Goal: Complete application form

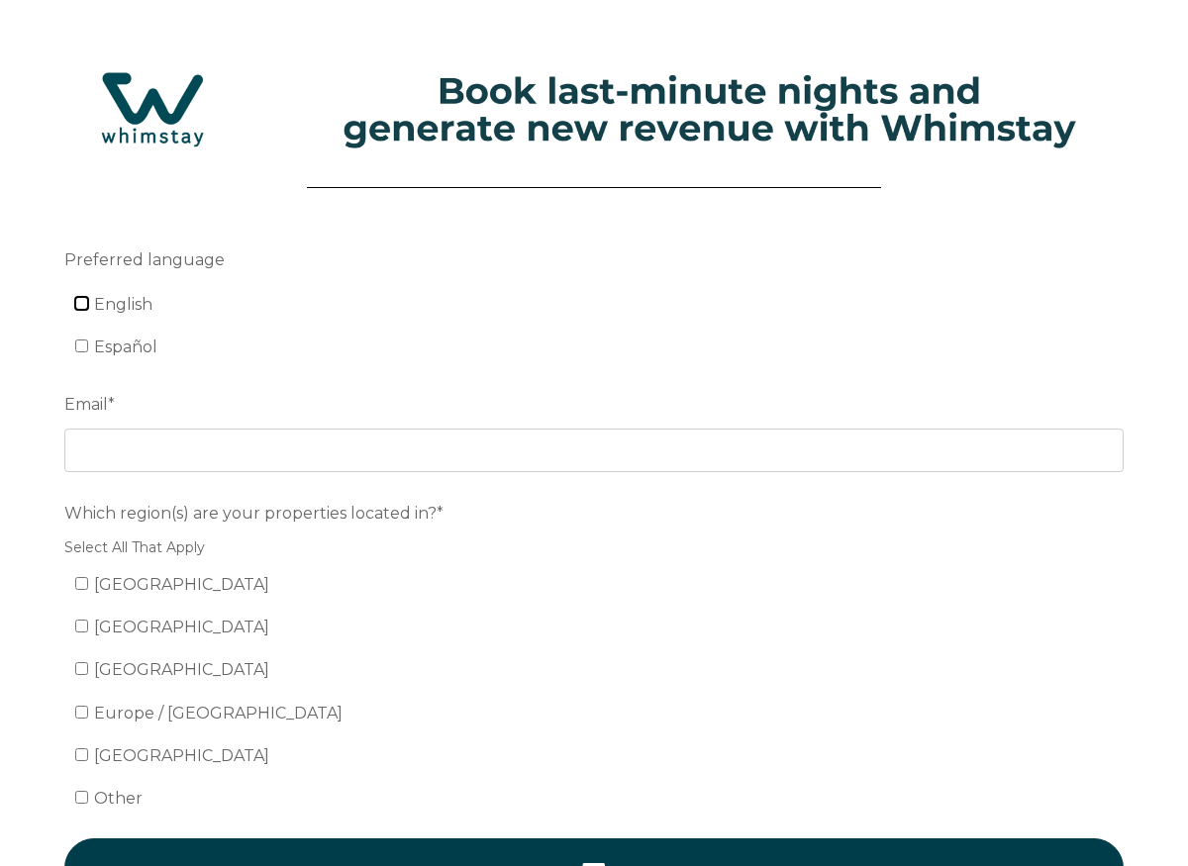
click at [84, 302] on input "English" at bounding box center [81, 303] width 13 height 13
checkbox input "true"
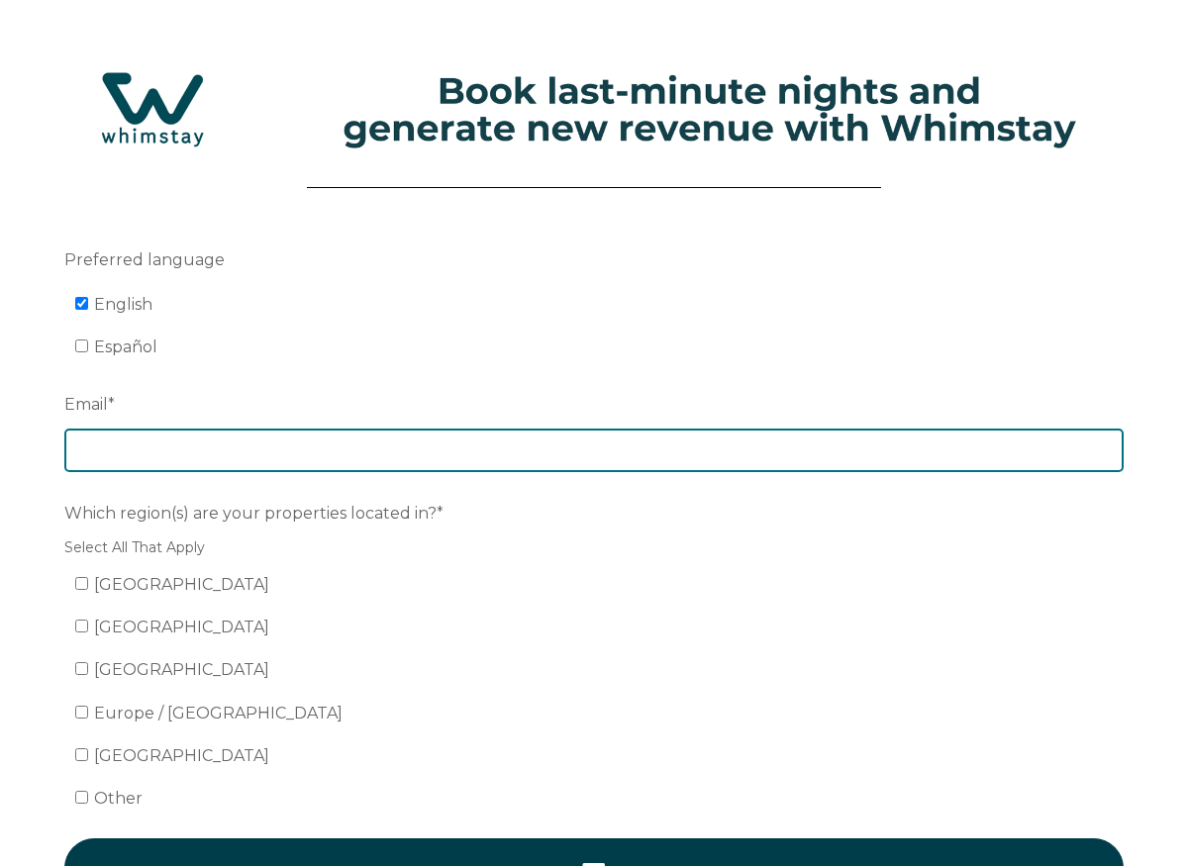
click at [116, 447] on input "Email *" at bounding box center [593, 451] width 1059 height 44
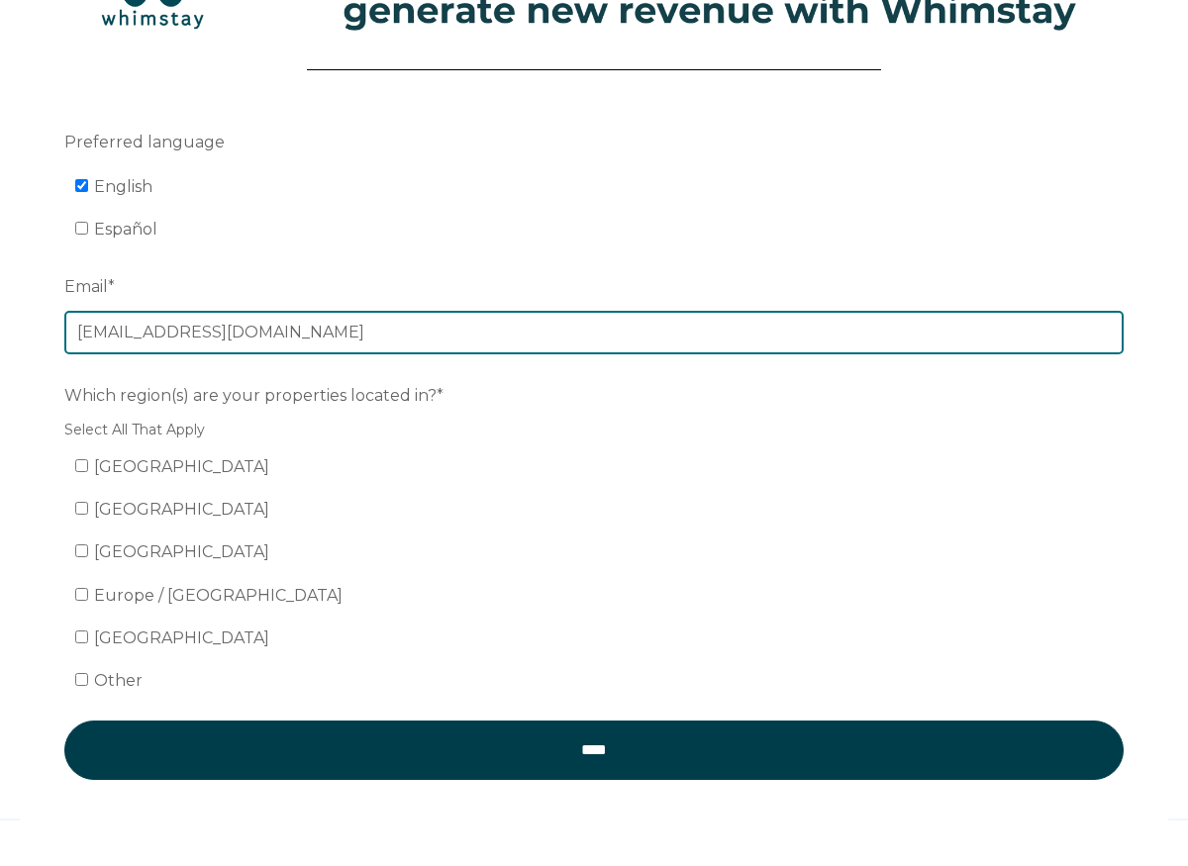
scroll to position [128, 0]
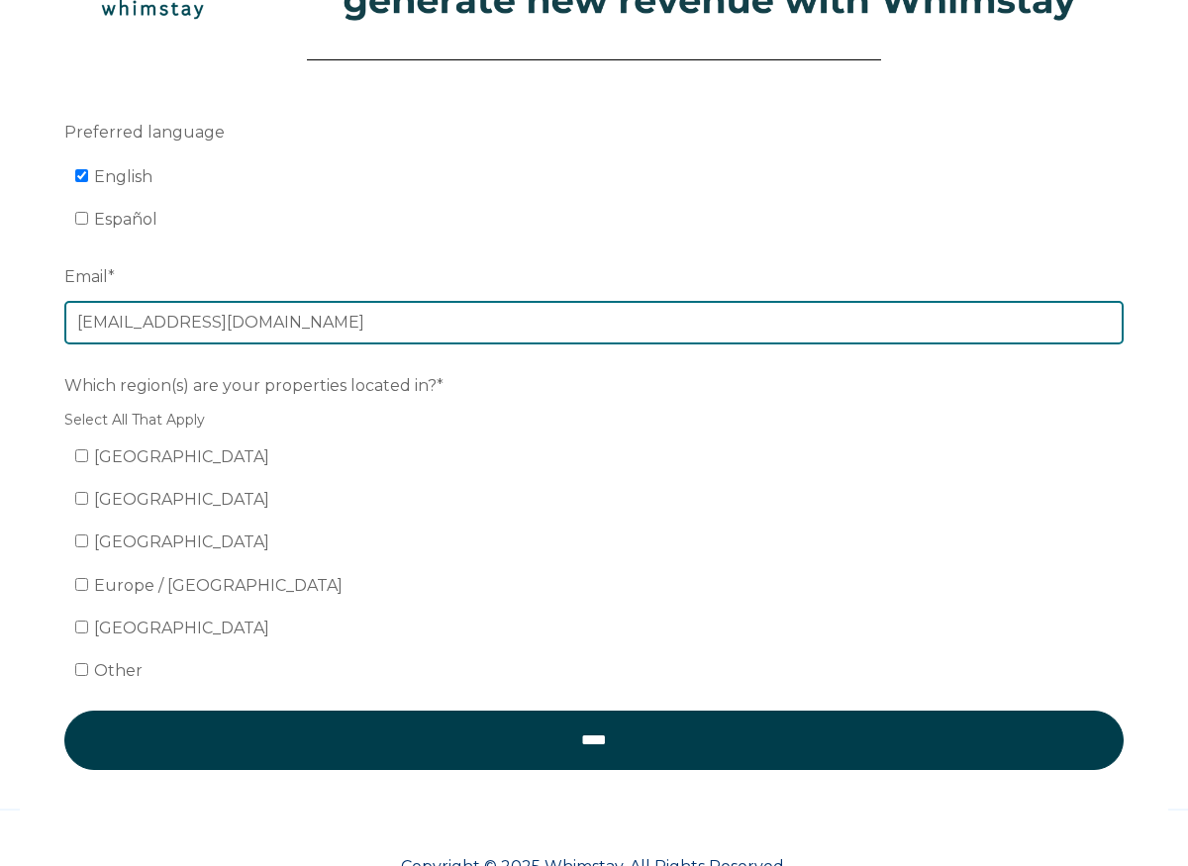
type input "[EMAIL_ADDRESS][DOMAIN_NAME]"
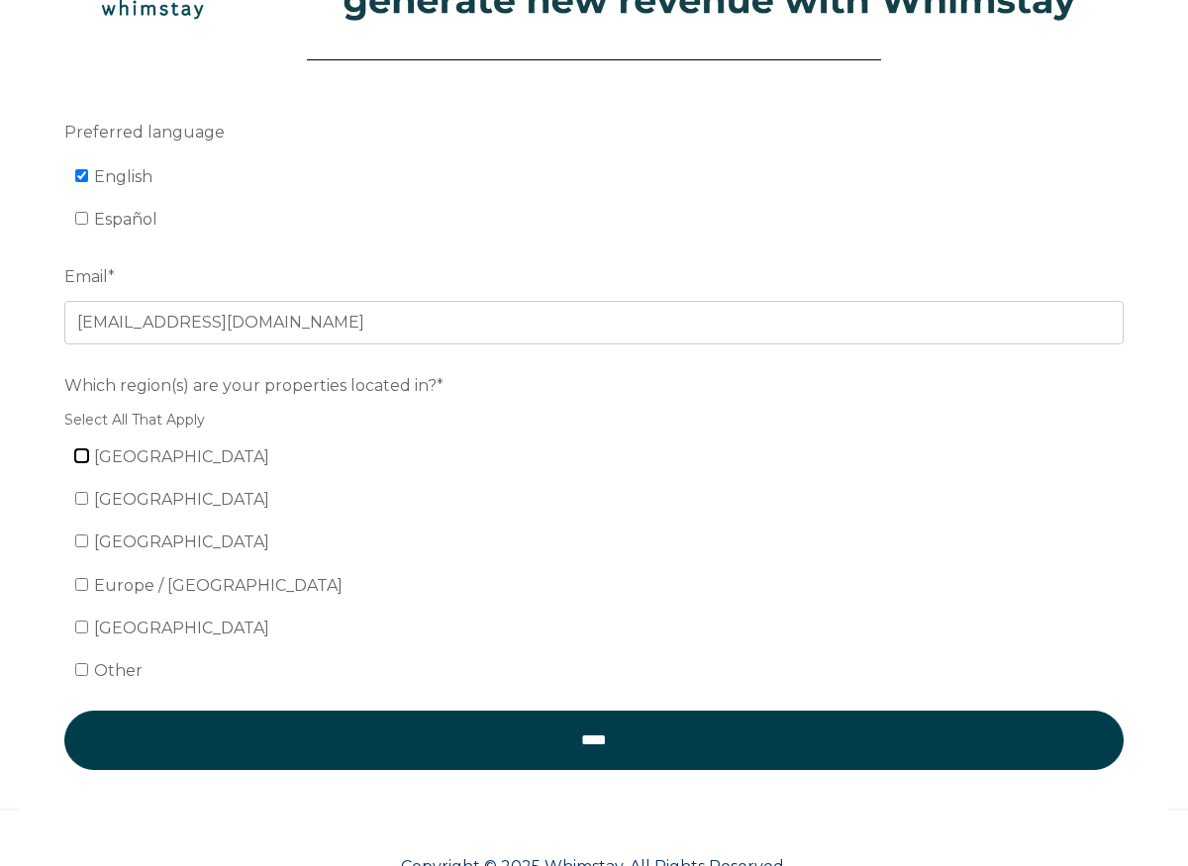
click at [85, 460] on input "[GEOGRAPHIC_DATA]" at bounding box center [81, 455] width 13 height 13
checkbox input "true"
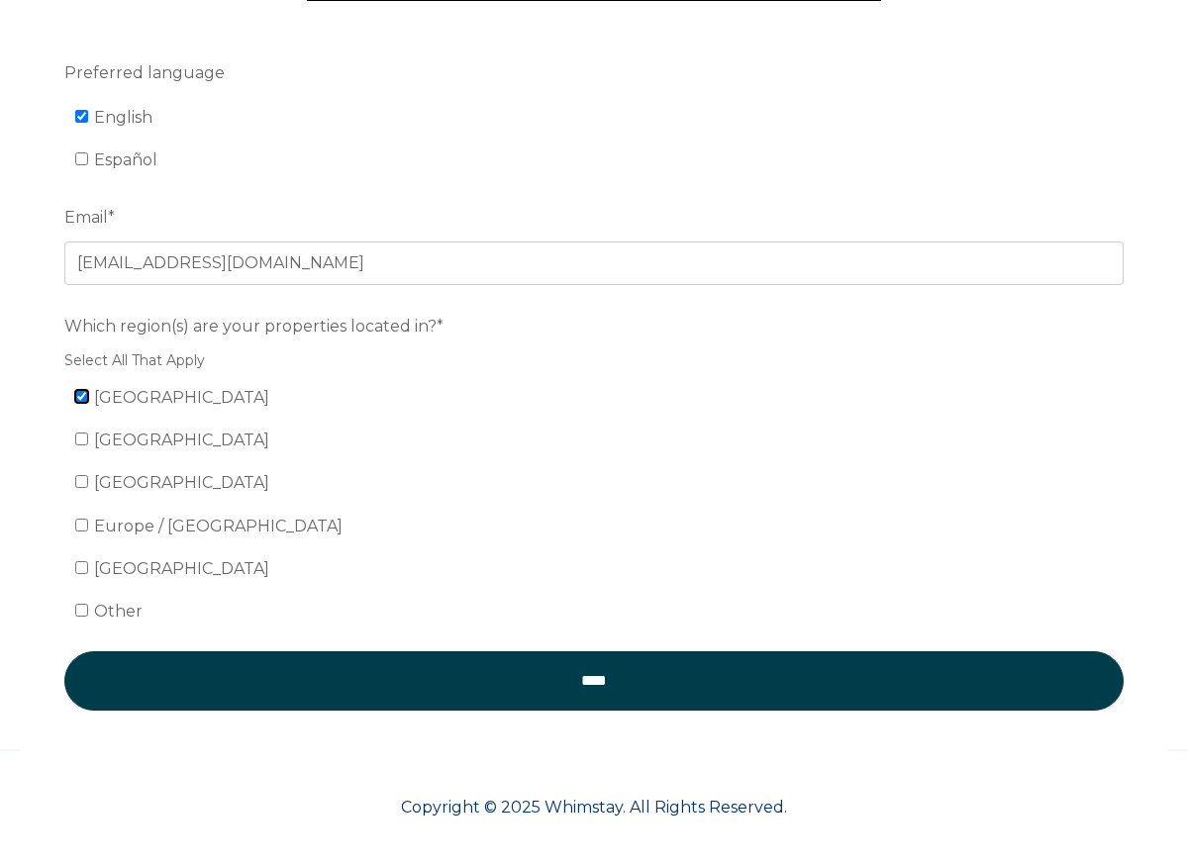
scroll to position [188, 0]
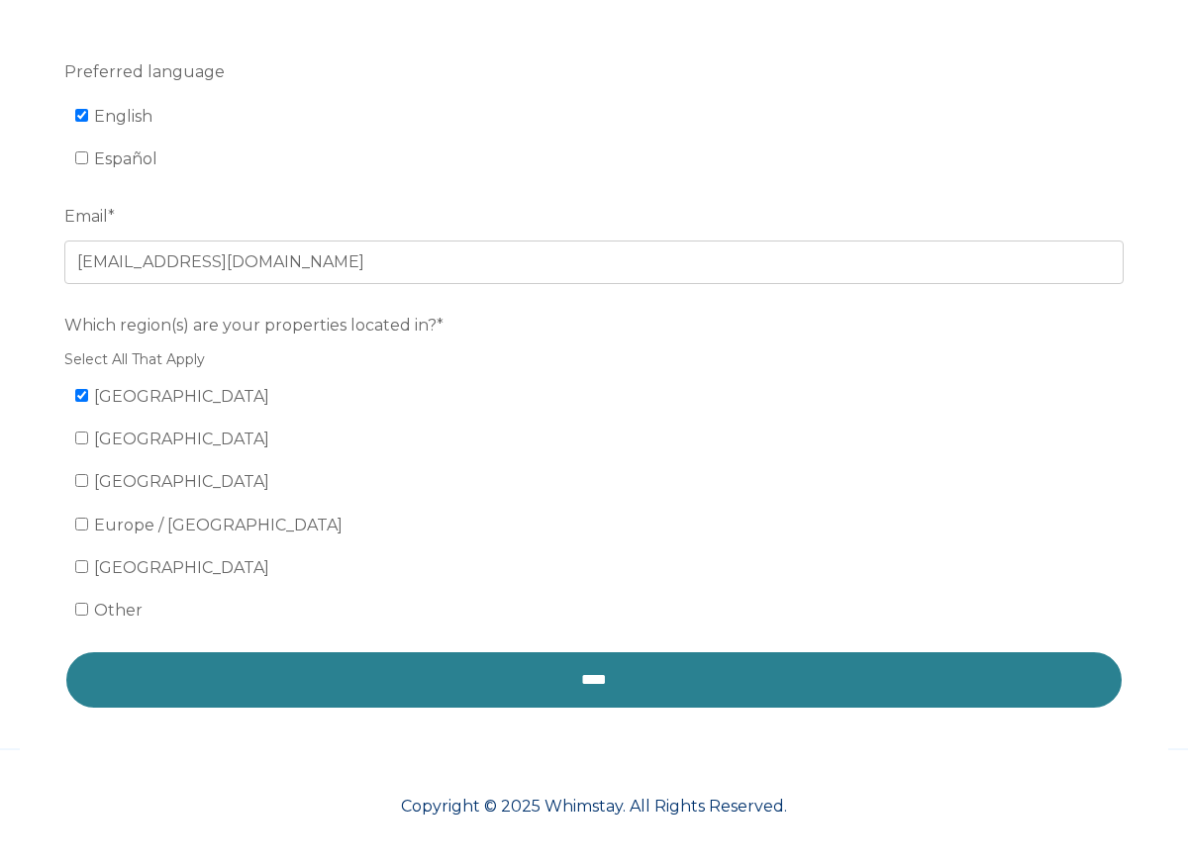
click at [478, 683] on input "****" at bounding box center [593, 679] width 1059 height 59
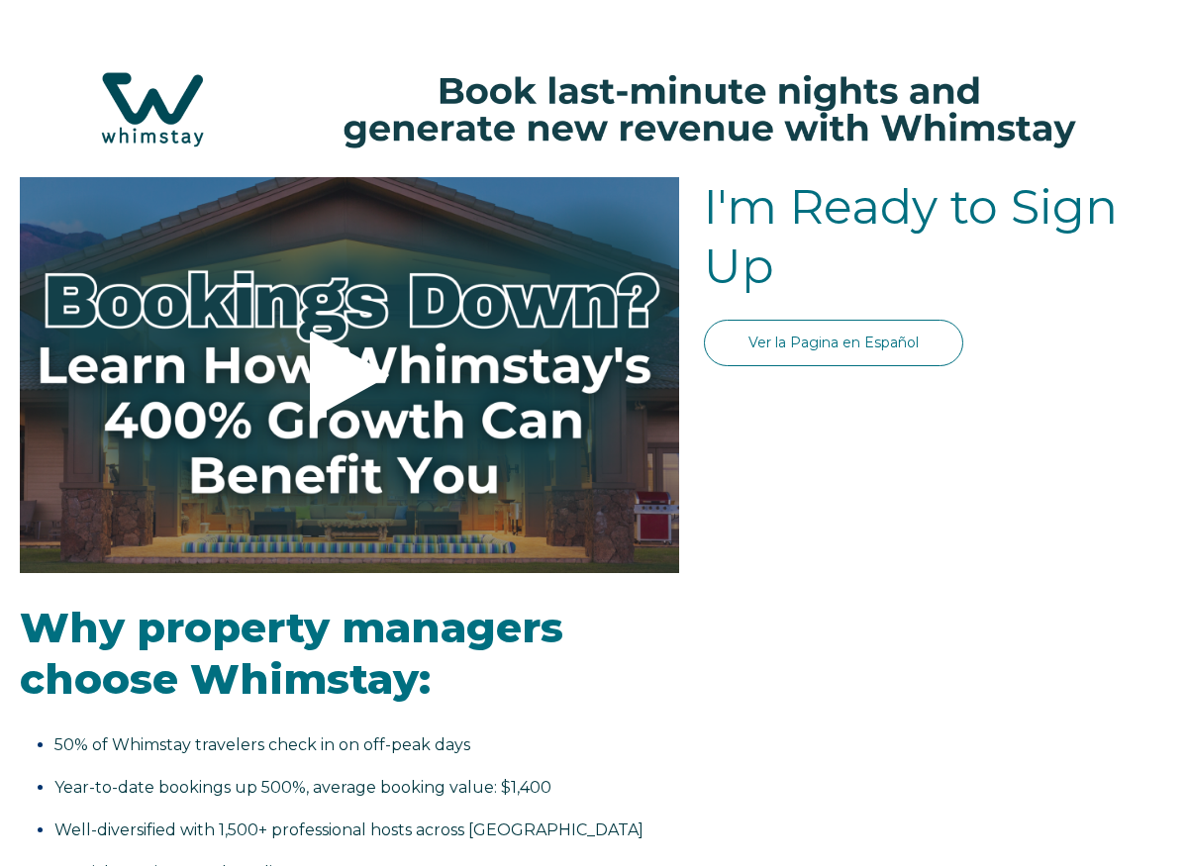
select select "US"
select select "Standard"
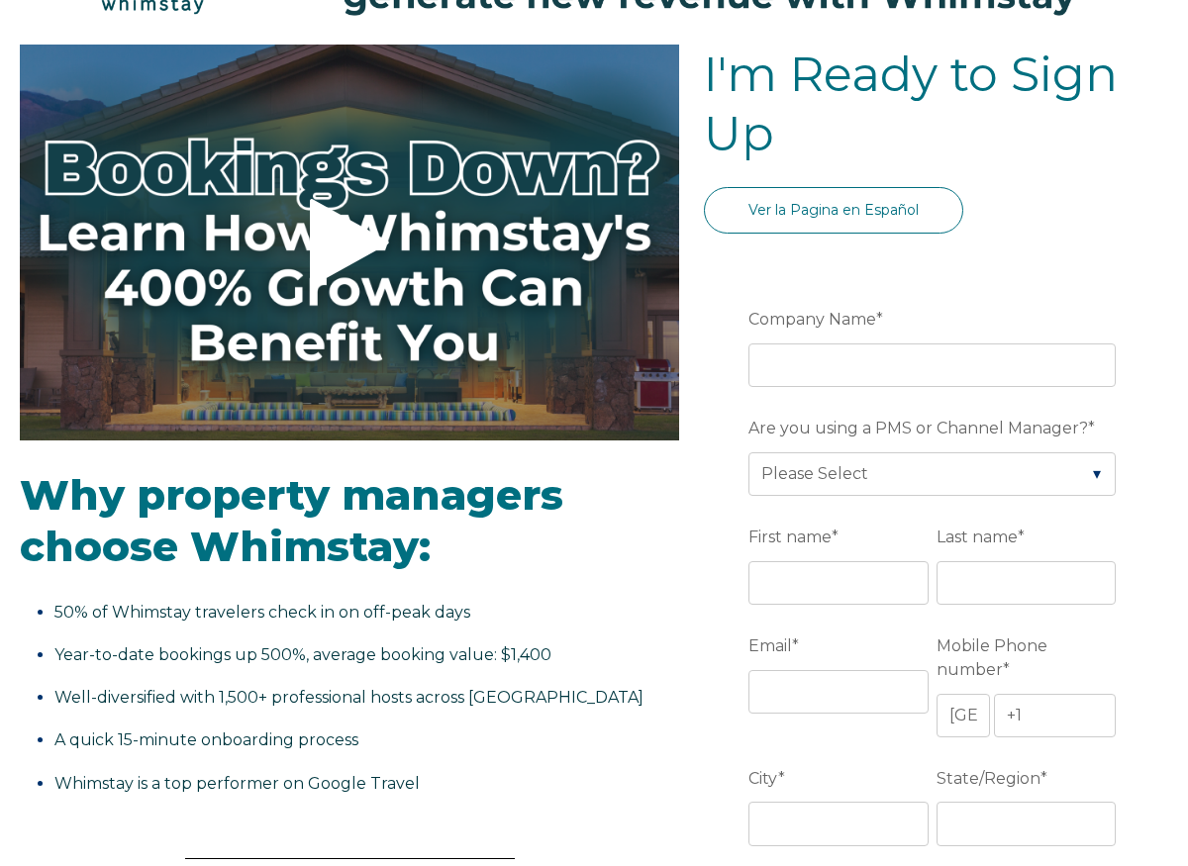
scroll to position [154, 0]
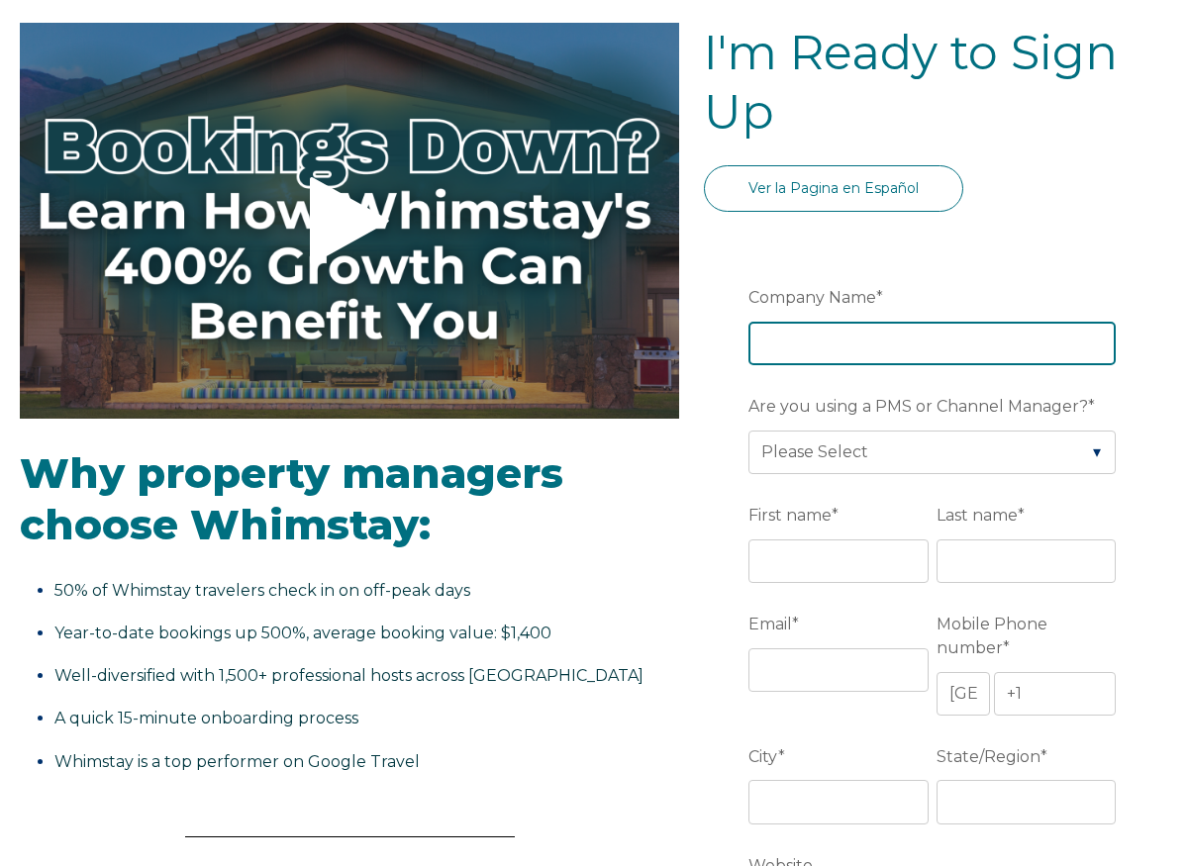
click at [837, 347] on input "Company Name *" at bounding box center [931, 344] width 367 height 44
type input "Basecamps West"
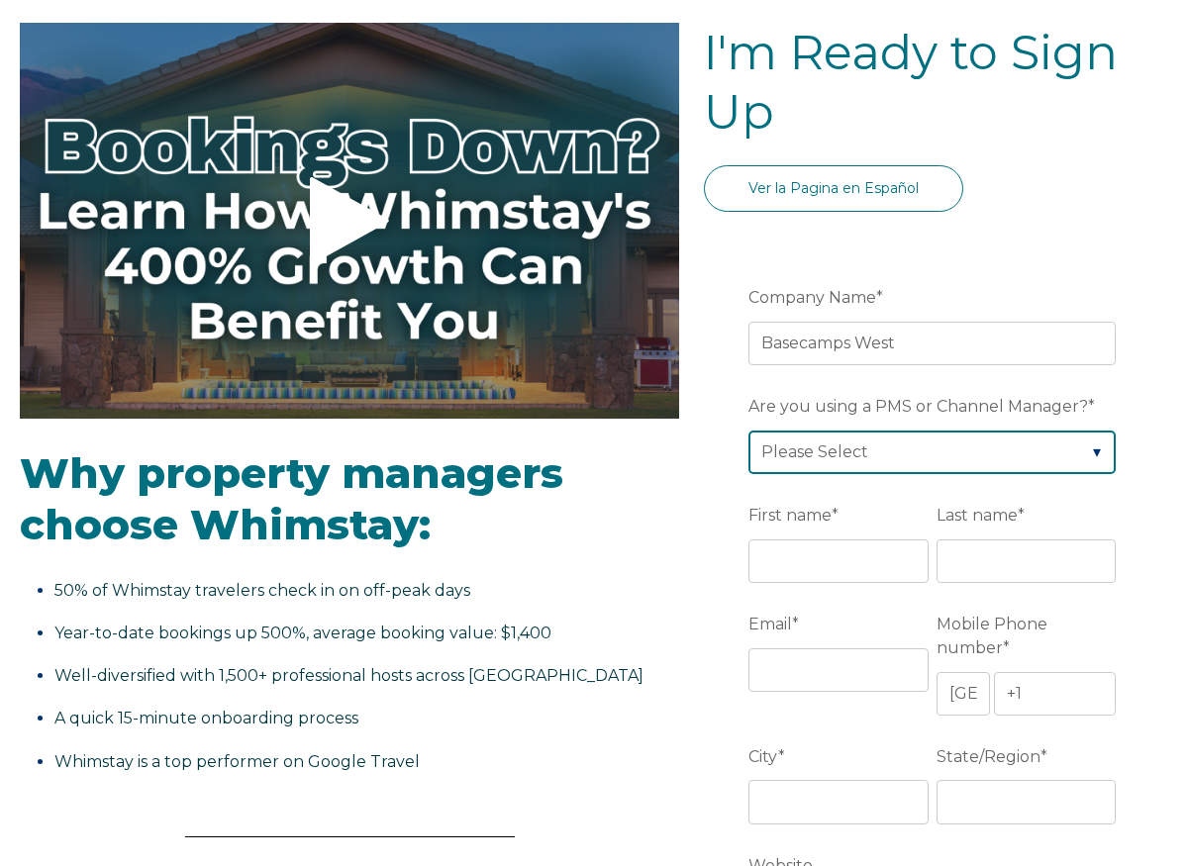
click at [771, 456] on select "Please Select Barefoot BookingPal Boost Brightside CiiRUS Escapia Guesty Hostaw…" at bounding box center [931, 453] width 367 height 44
click at [828, 456] on select "Please Select Barefoot BookingPal Boost Brightside CiiRUS Escapia Guesty Hostaw…" at bounding box center [931, 453] width 367 height 44
select select "Hostfully"
click at [748, 431] on select "Please Select Barefoot BookingPal Boost Brightside CiiRUS Escapia Guesty Hostaw…" at bounding box center [931, 453] width 367 height 44
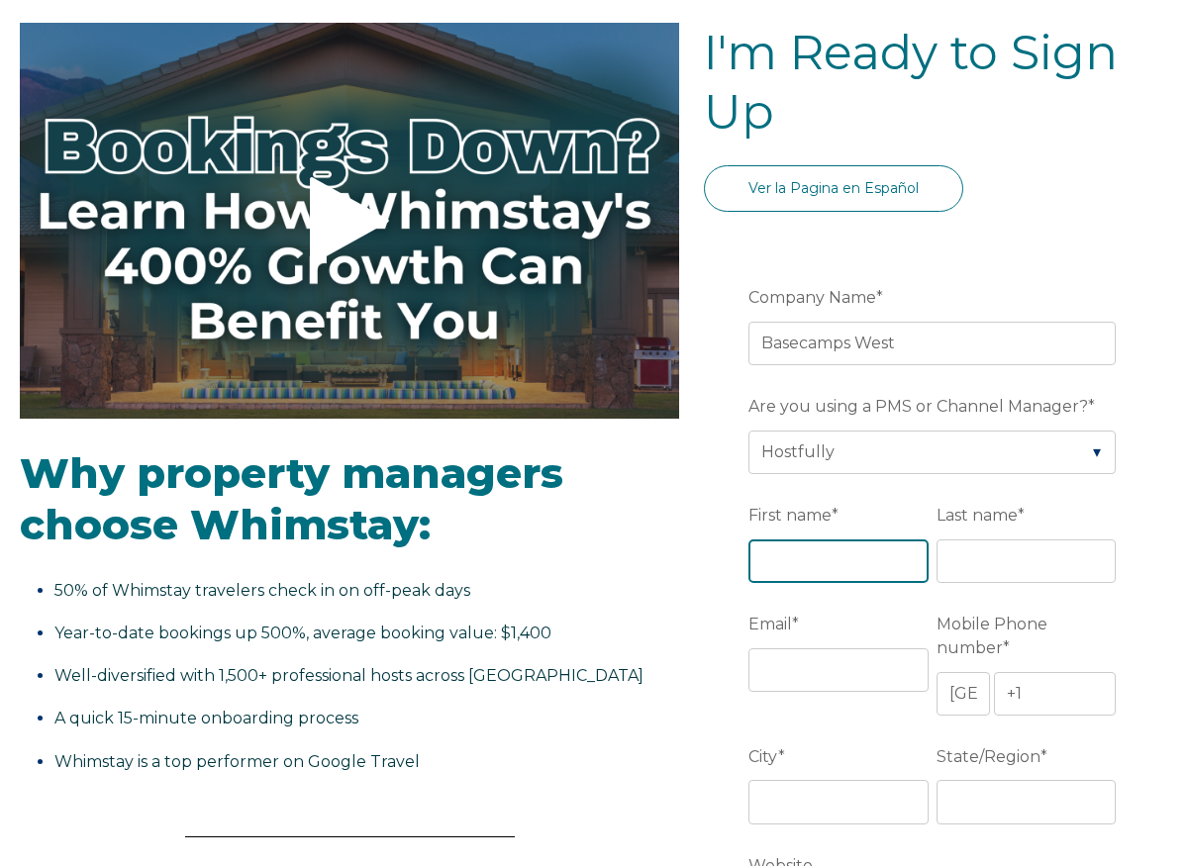
click at [810, 571] on input "First name *" at bounding box center [837, 562] width 179 height 44
type input "Kameko"
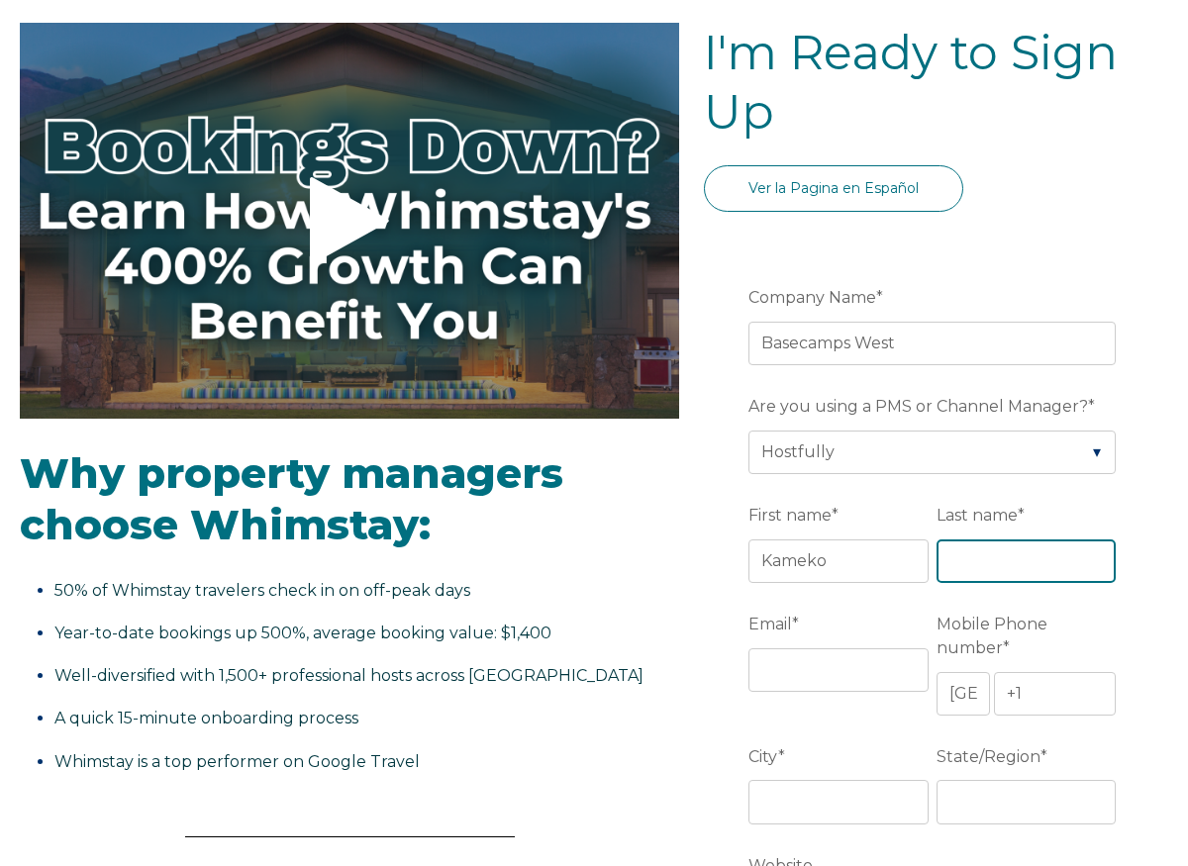
click at [997, 576] on input "Last name *" at bounding box center [1025, 562] width 179 height 44
type input "Ramirez"
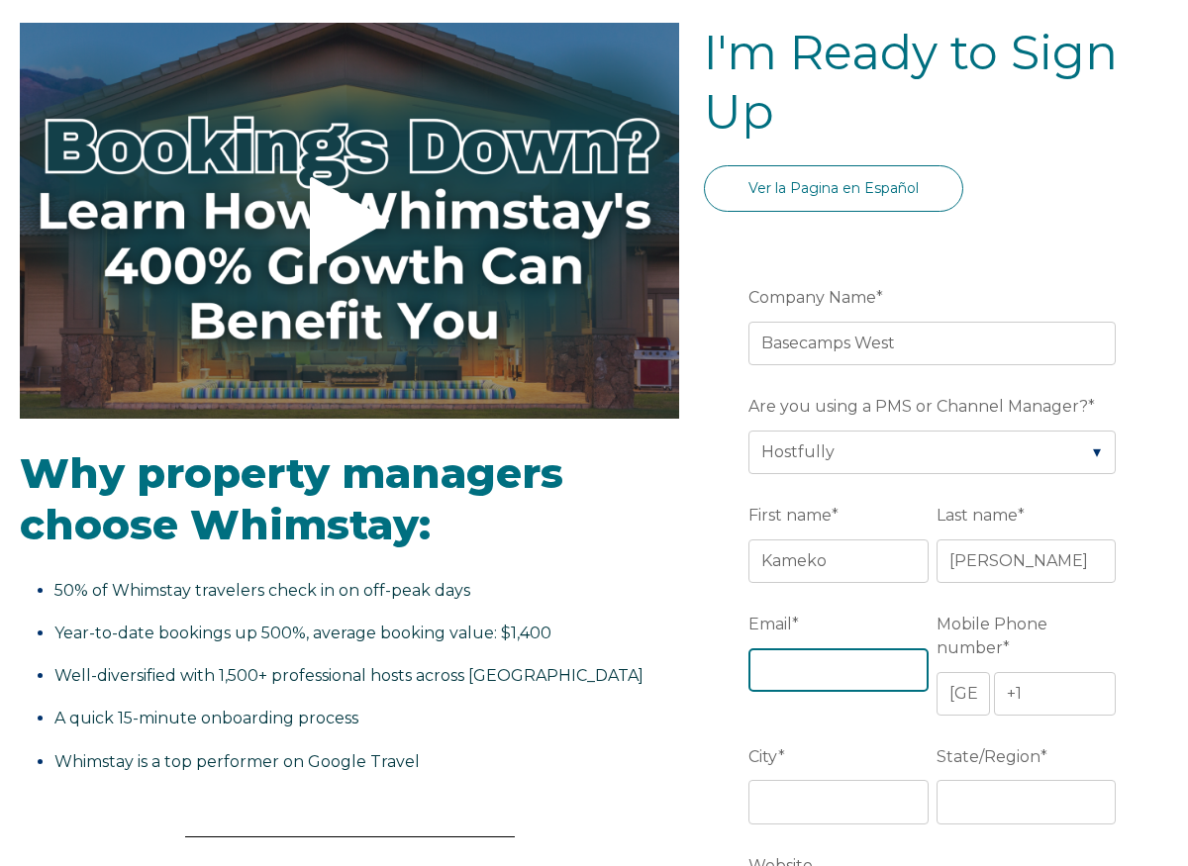
click at [813, 674] on input "Email *" at bounding box center [837, 670] width 179 height 44
type input "[EMAIL_ADDRESS][DOMAIN_NAME]"
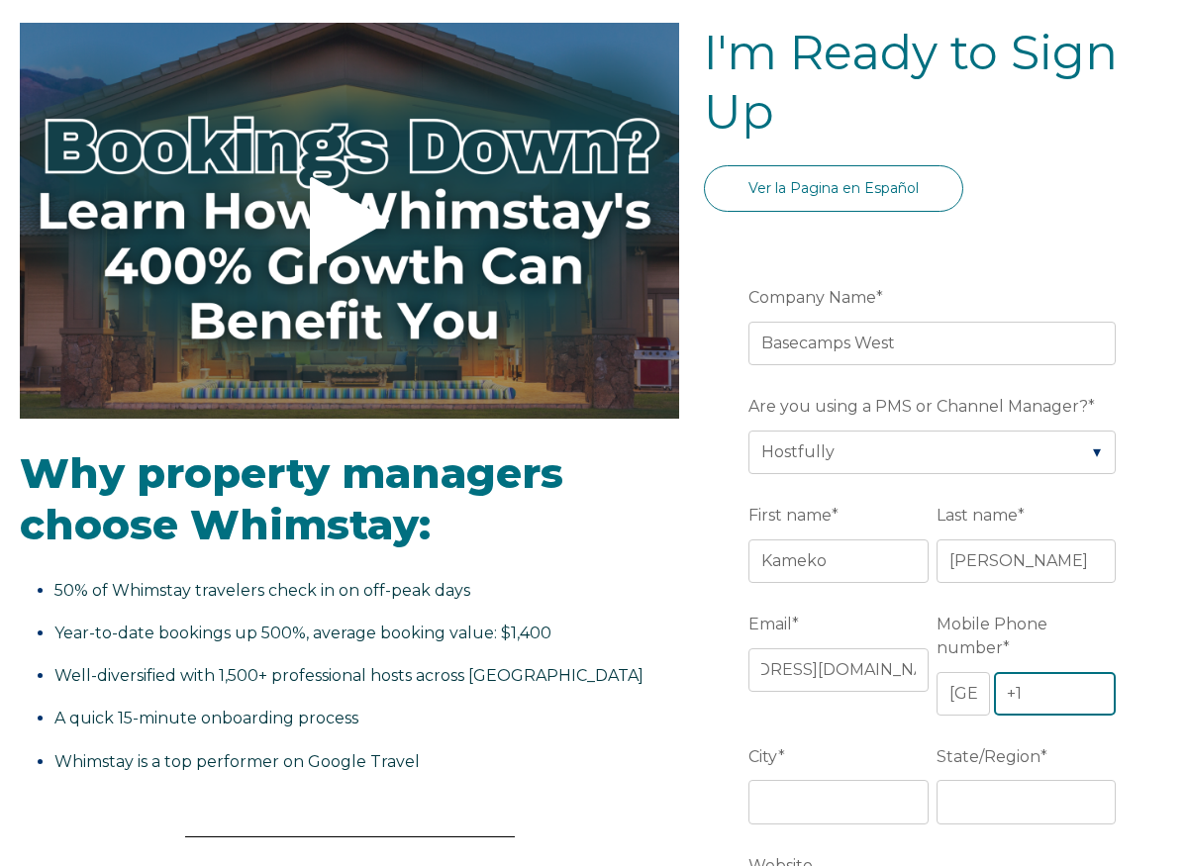
scroll to position [0, 0]
click at [1032, 672] on input "+1" at bounding box center [1055, 694] width 122 height 44
type input "+1 9497059833"
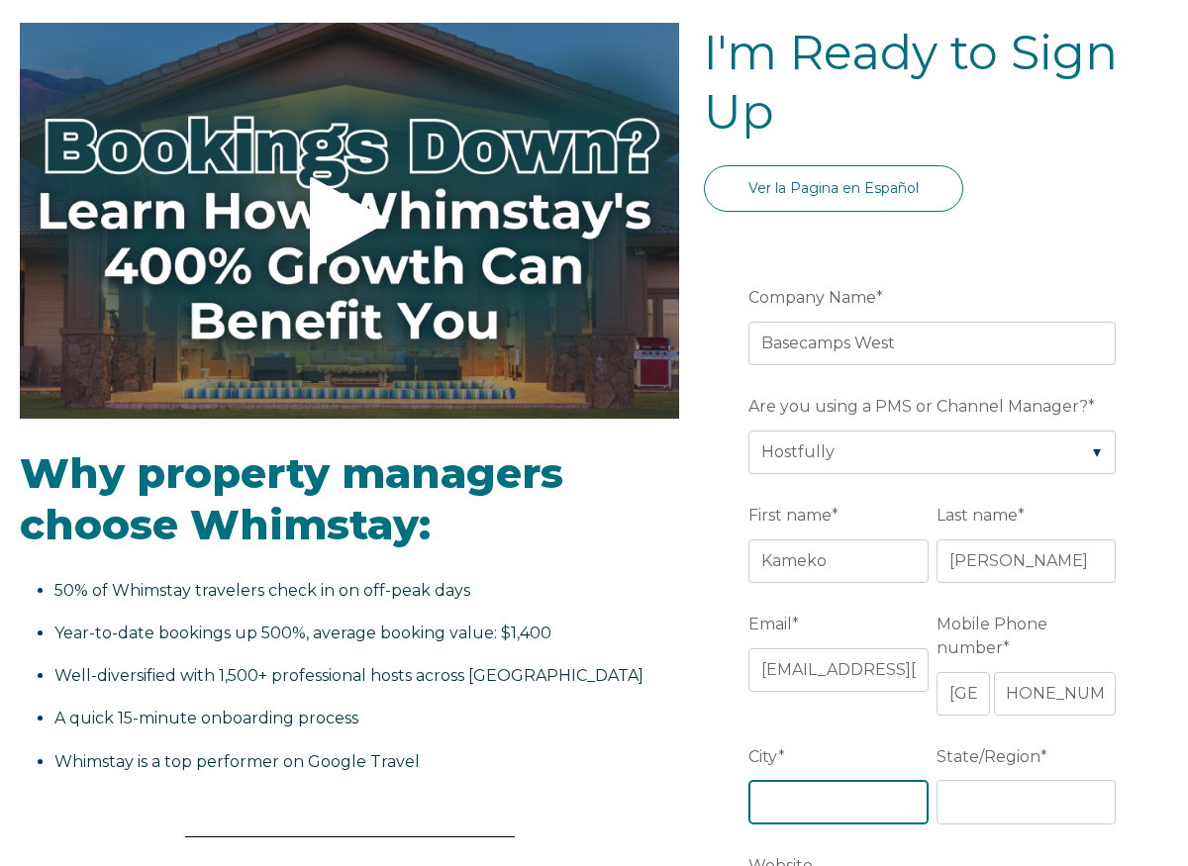
scroll to position [0, 0]
click at [778, 780] on input "City *" at bounding box center [837, 802] width 179 height 44
type input "e"
type input "Livingston"
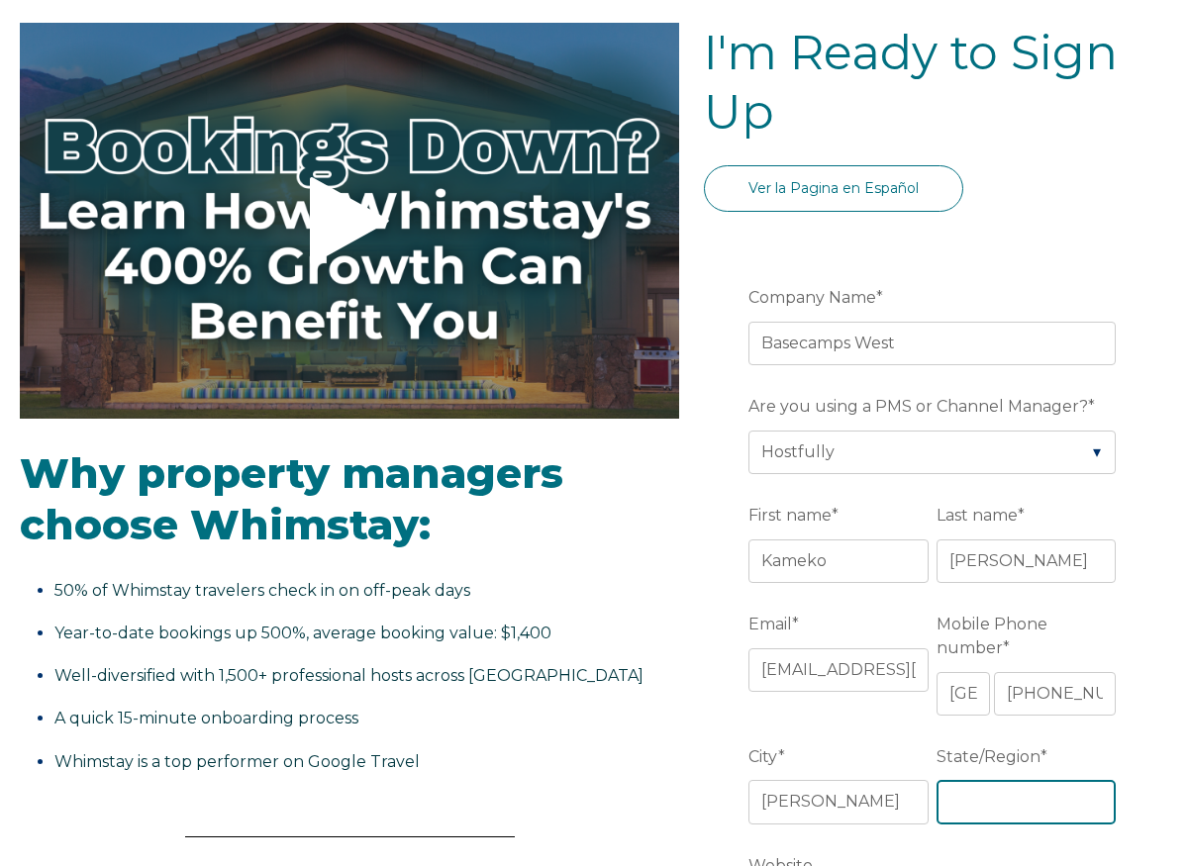
click at [953, 790] on input "State/Region *" at bounding box center [1025, 802] width 179 height 44
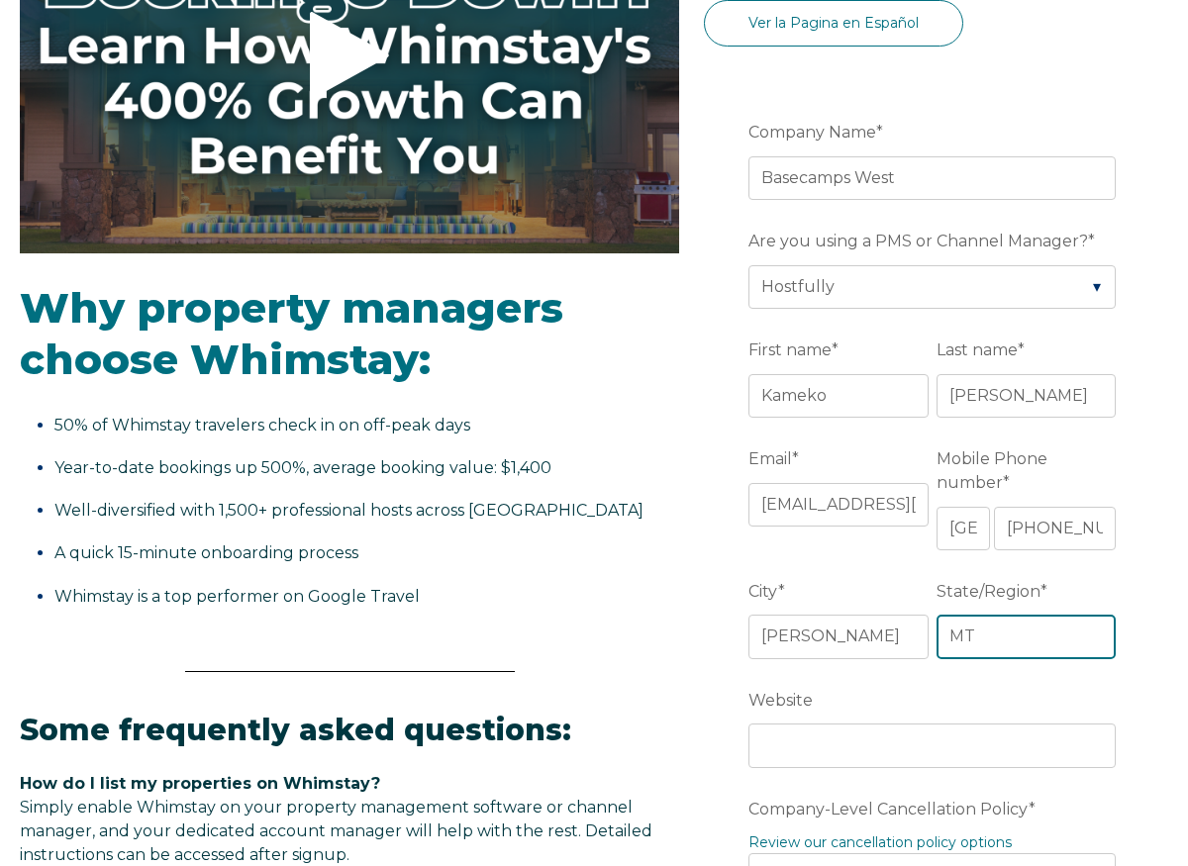
scroll to position [322, 0]
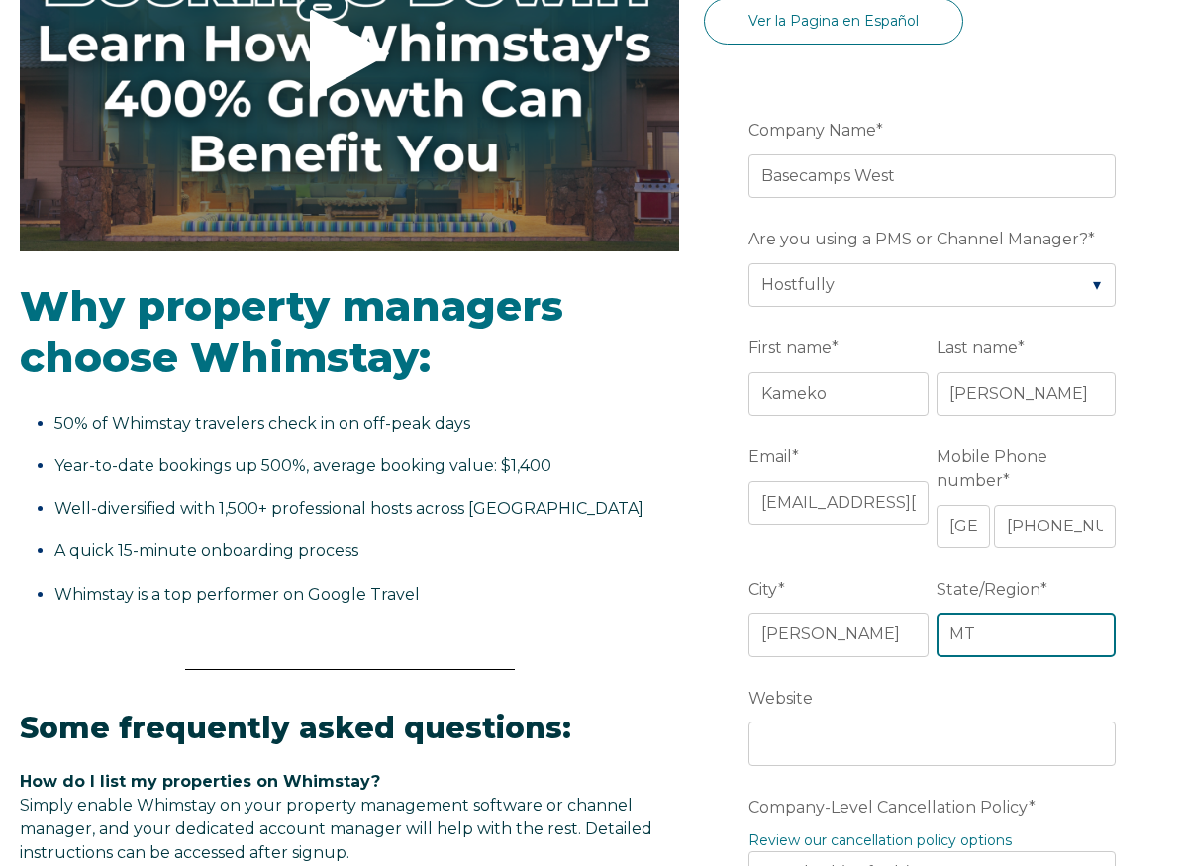
type input "MT"
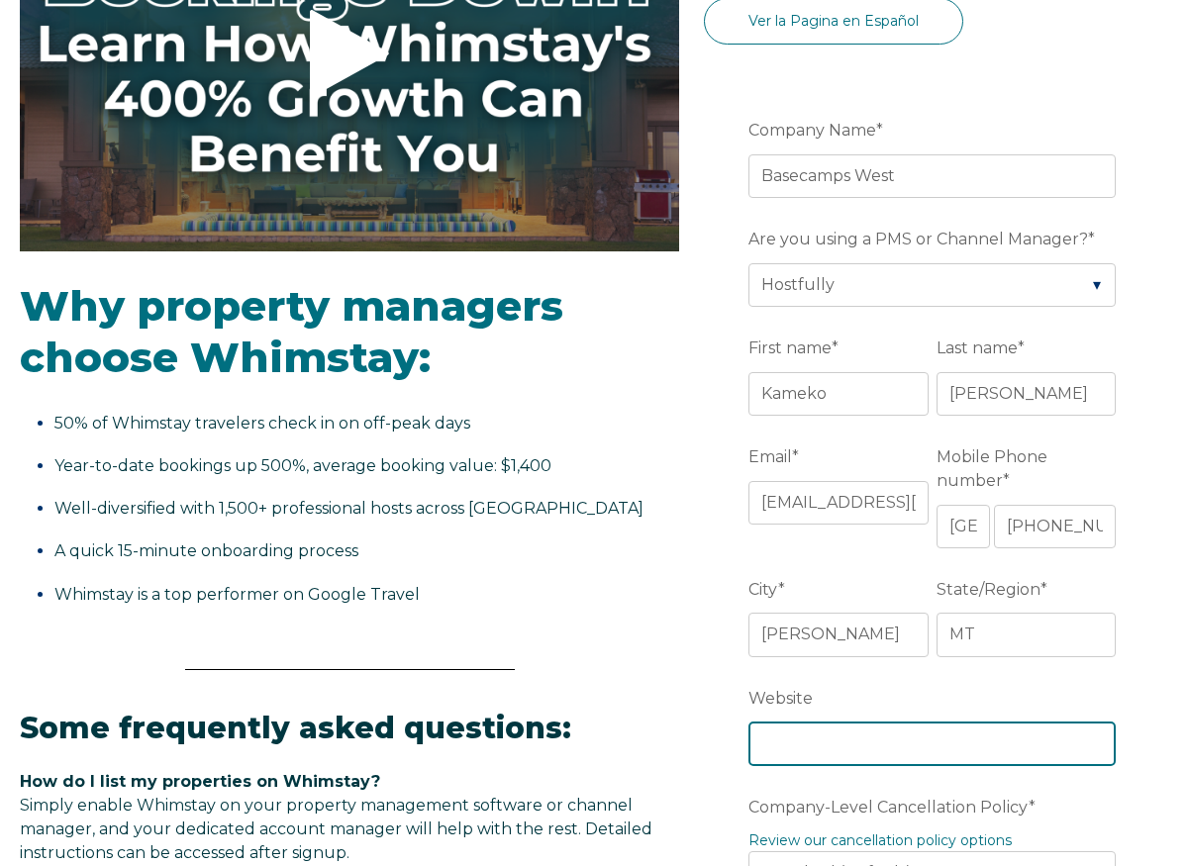
click at [873, 722] on input "Website" at bounding box center [931, 744] width 367 height 44
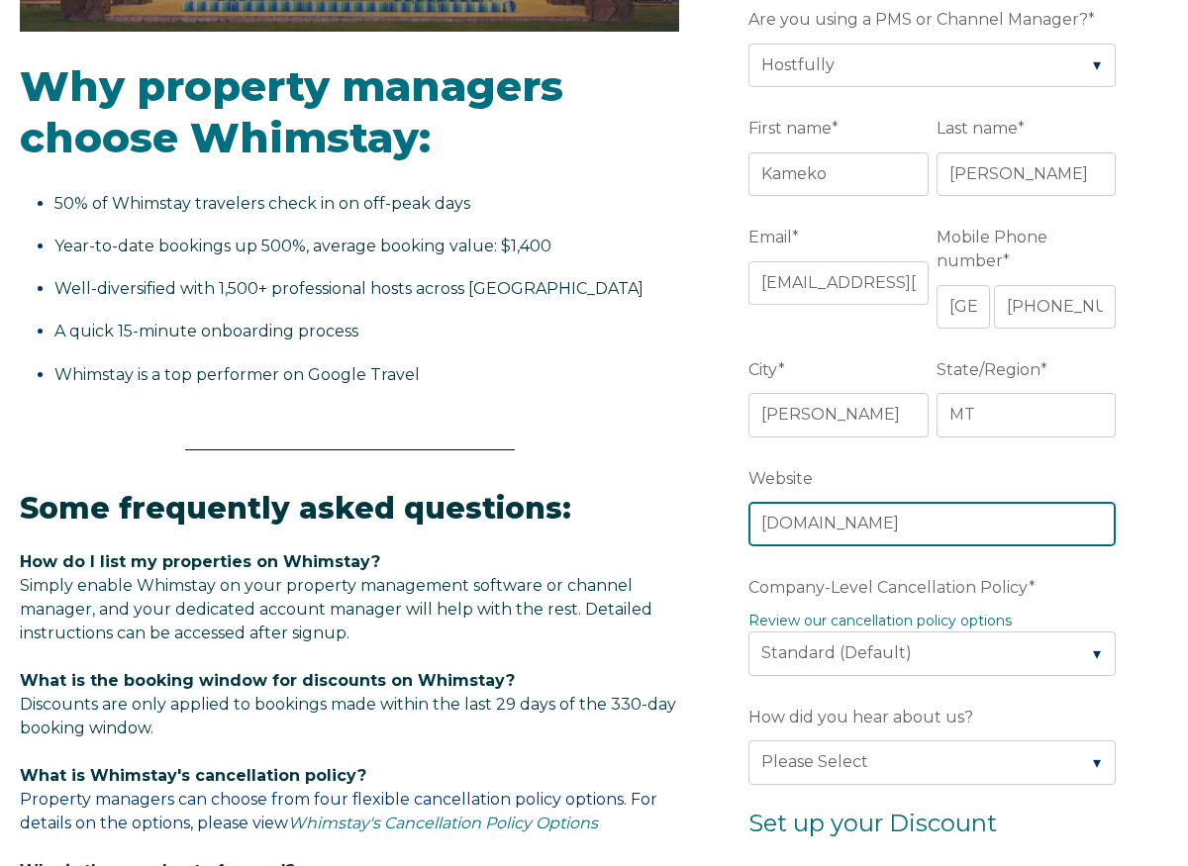
scroll to position [551, 0]
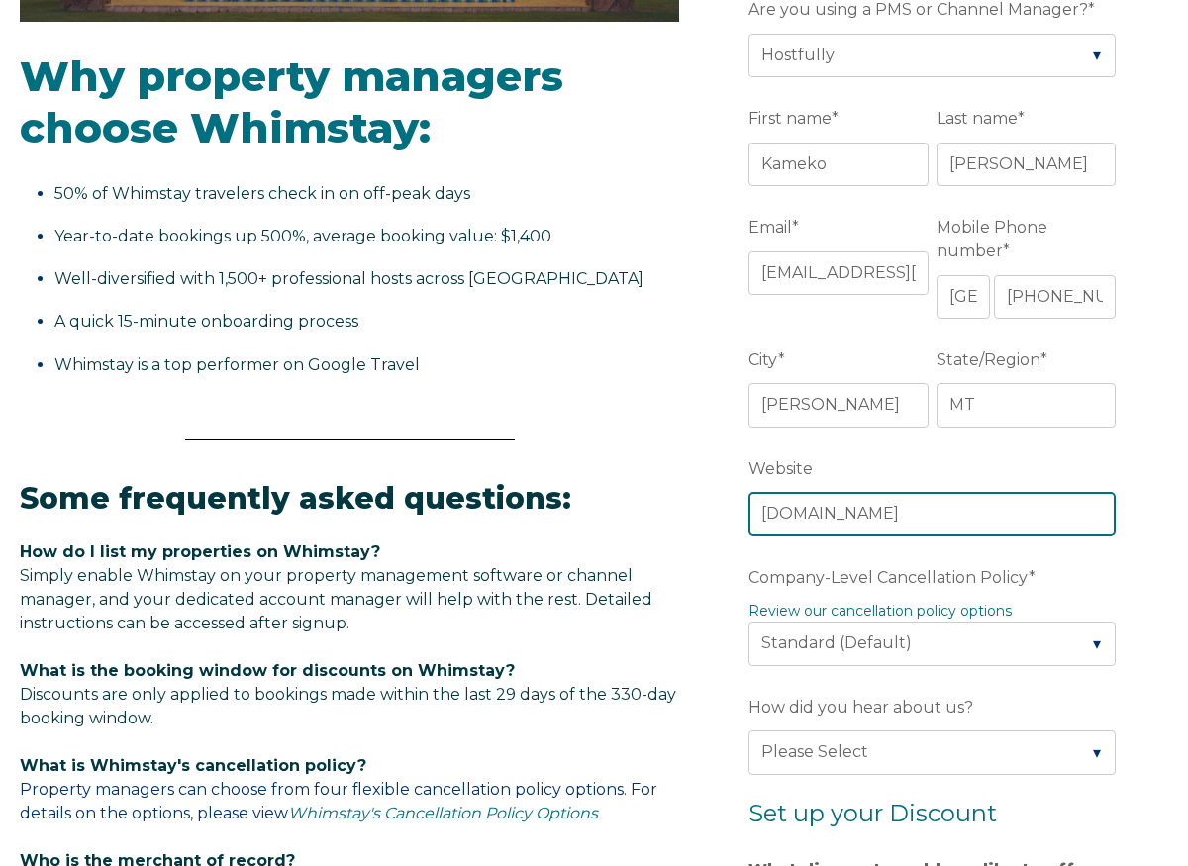
type input "basecampswest.com"
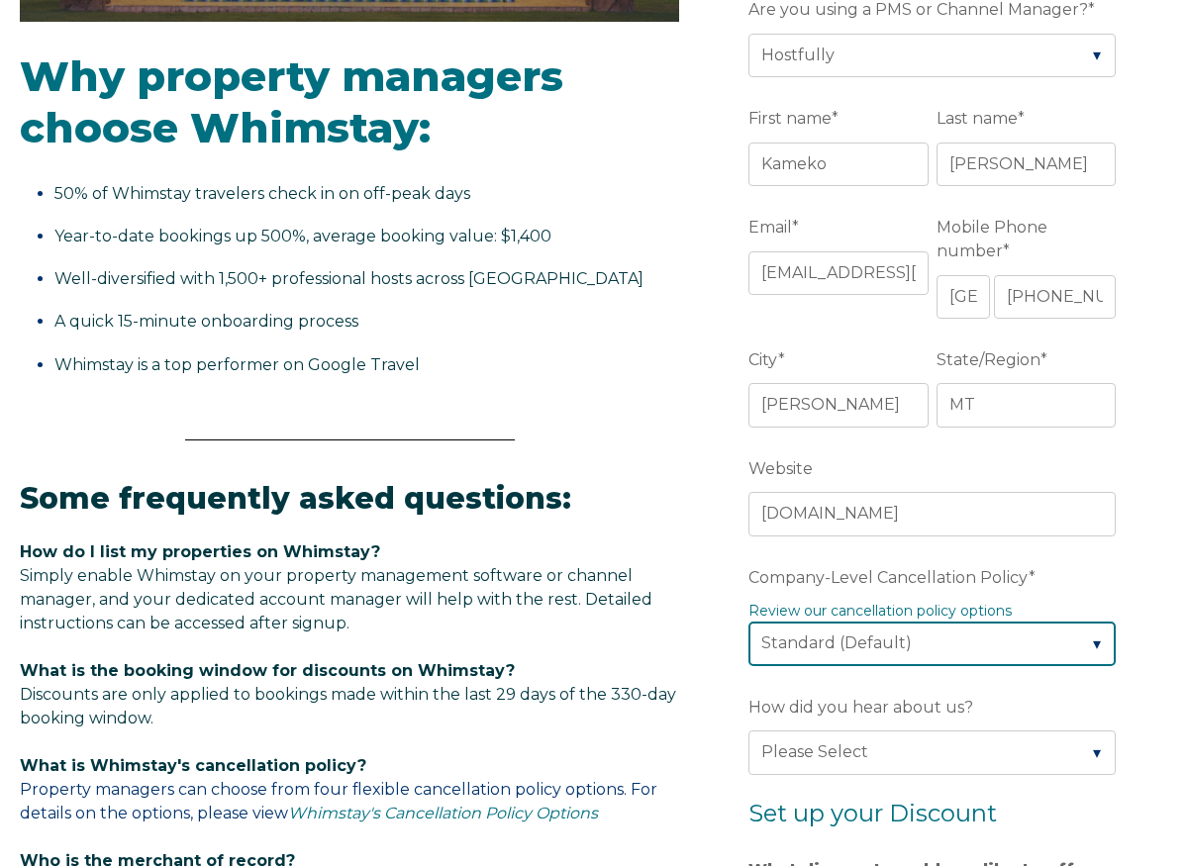
click at [952, 622] on select "Please Select Partial Standard (Default) Moderate Strict" at bounding box center [931, 644] width 367 height 44
click at [748, 622] on select "Please Select Partial Standard (Default) Moderate Strict" at bounding box center [931, 644] width 367 height 44
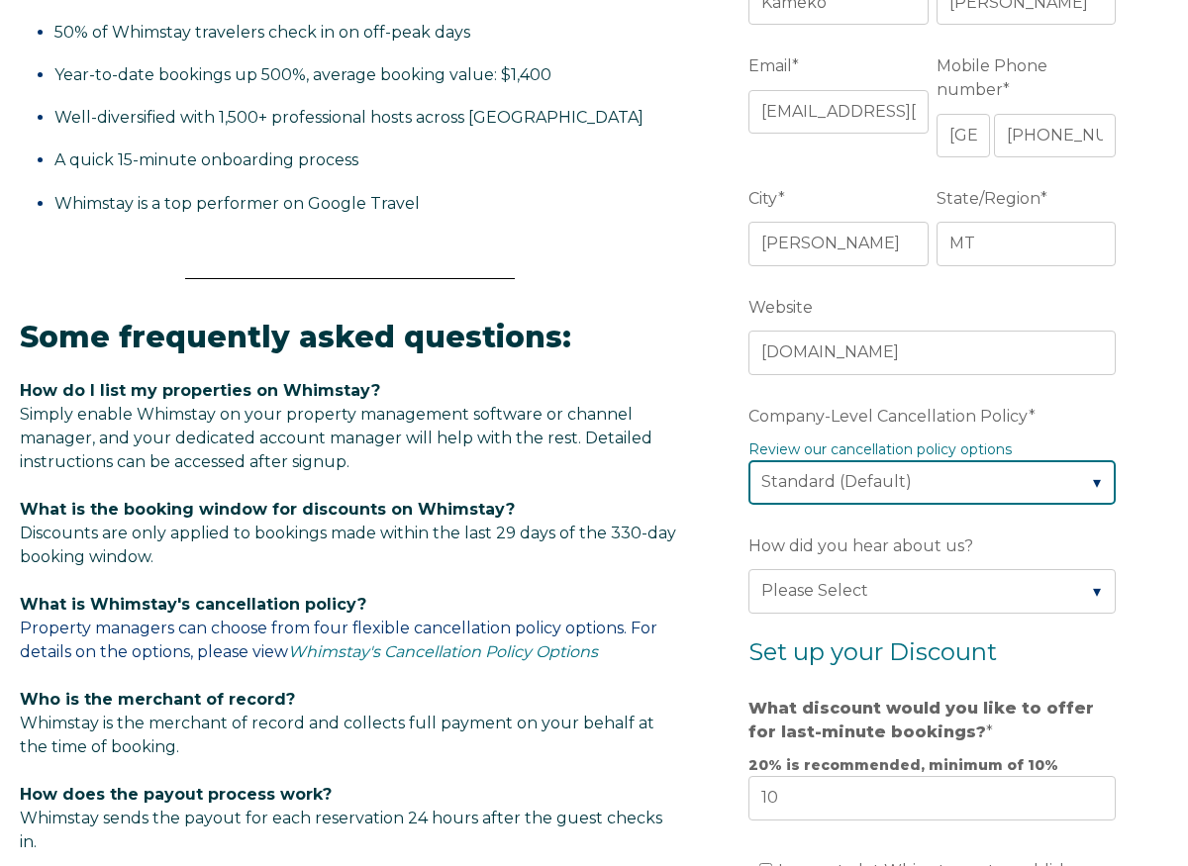
scroll to position [715, 0]
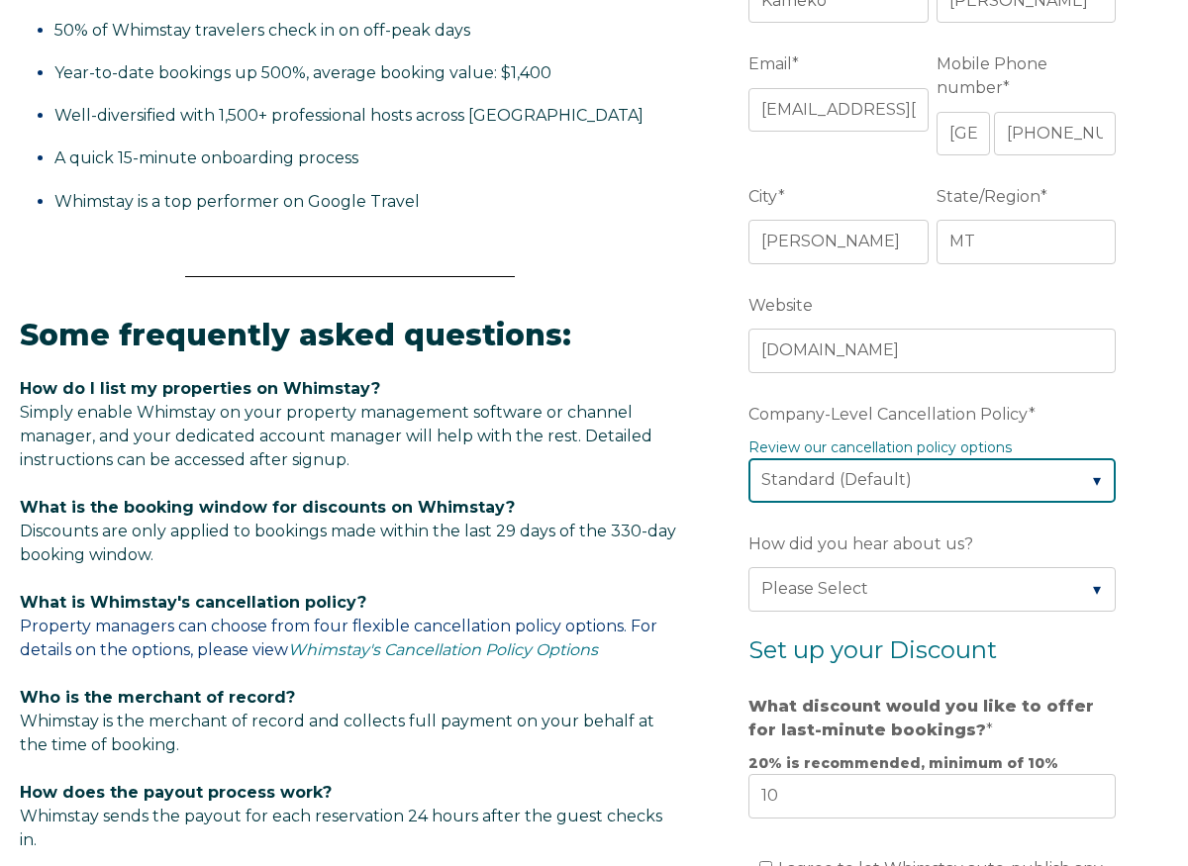
click at [1020, 458] on select "Please Select Partial Standard (Default) Moderate Strict" at bounding box center [931, 480] width 367 height 44
select select "Moderate"
click at [748, 458] on select "Please Select Partial Standard (Default) Moderate Strict" at bounding box center [931, 480] width 367 height 44
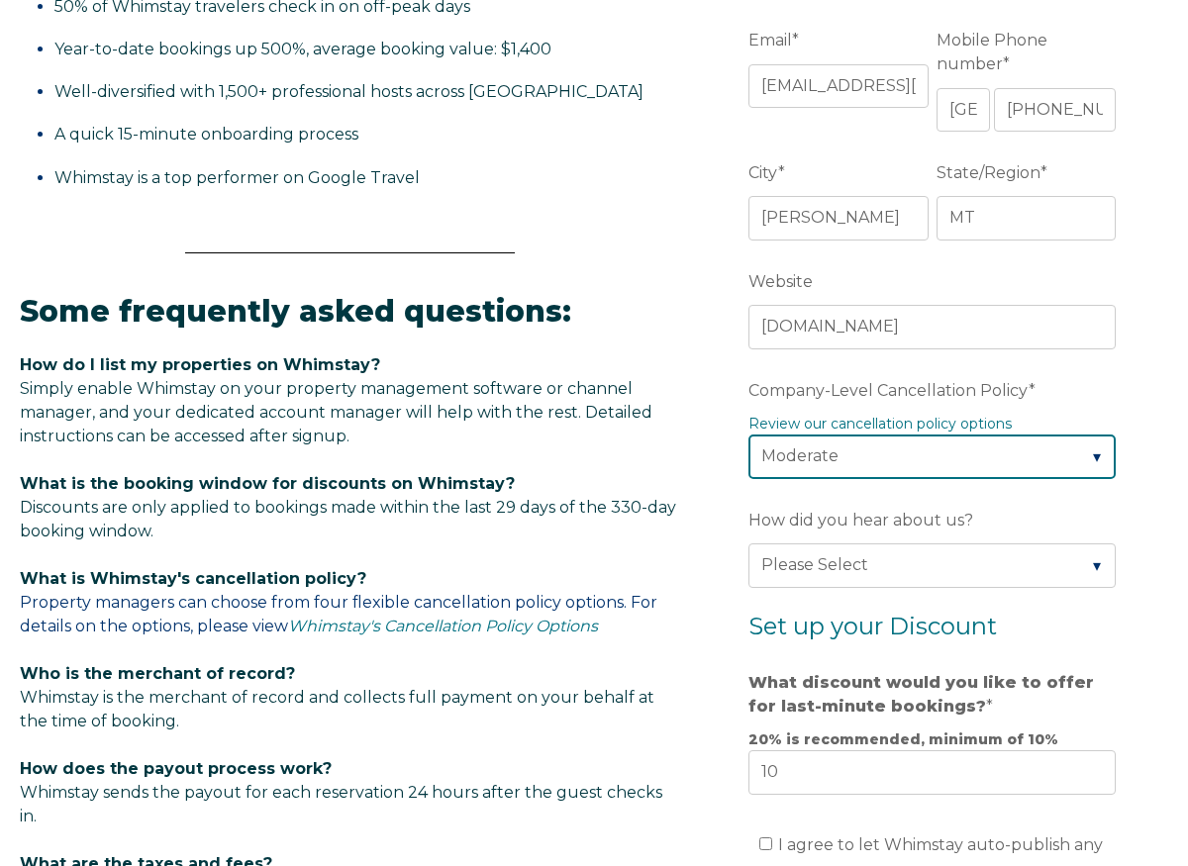
scroll to position [765, 0]
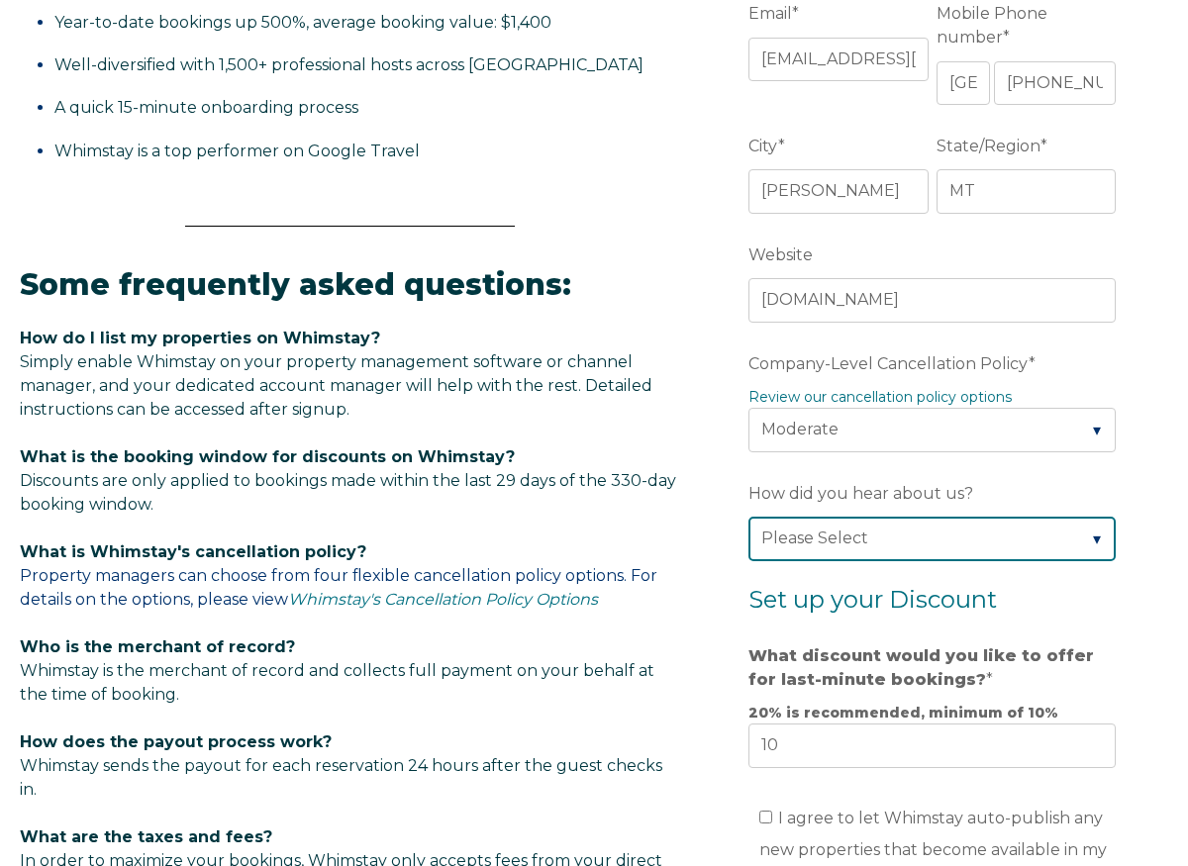
click at [975, 521] on select "Please Select Found Whimstay through a Google search Spoke to a Whimstay salesp…" at bounding box center [931, 539] width 367 height 44
select select "Marketing Email"
click at [748, 517] on select "Please Select Found Whimstay through a Google search Spoke to a Whimstay salesp…" at bounding box center [931, 539] width 367 height 44
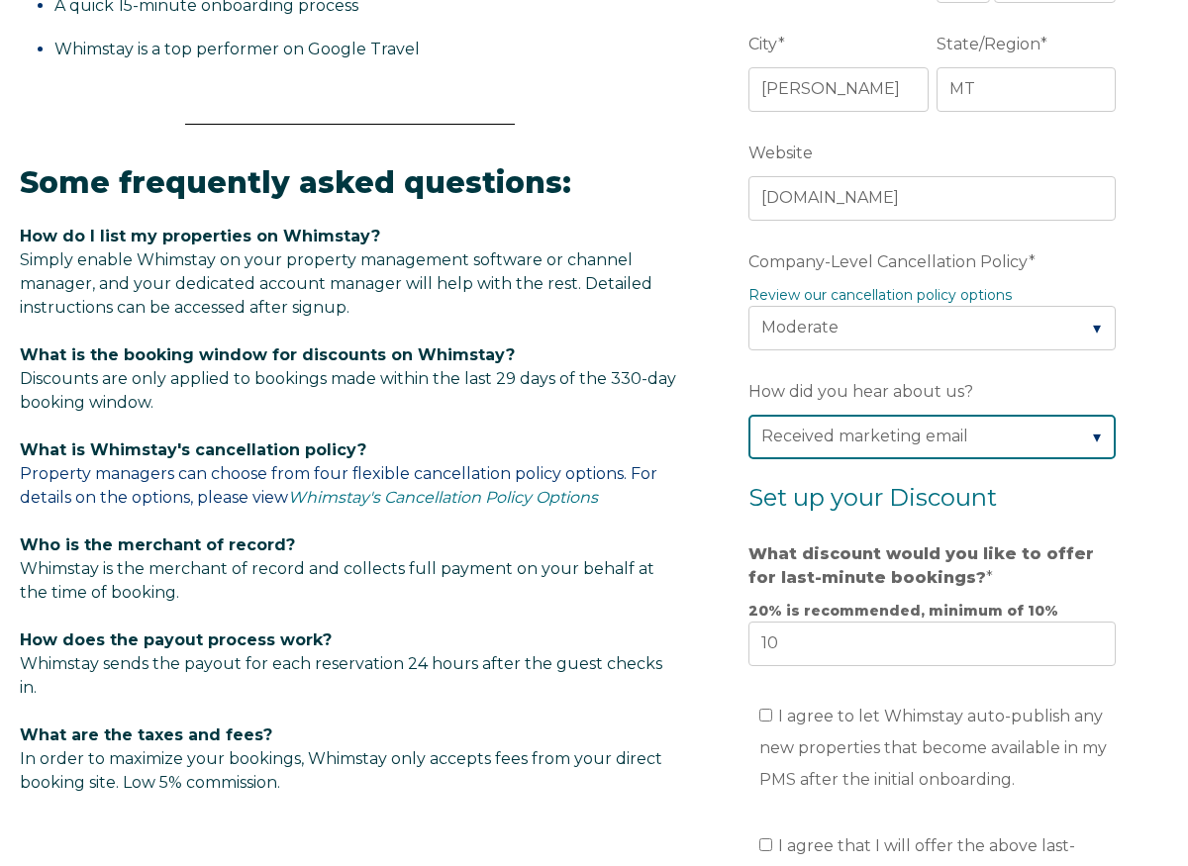
scroll to position [870, 0]
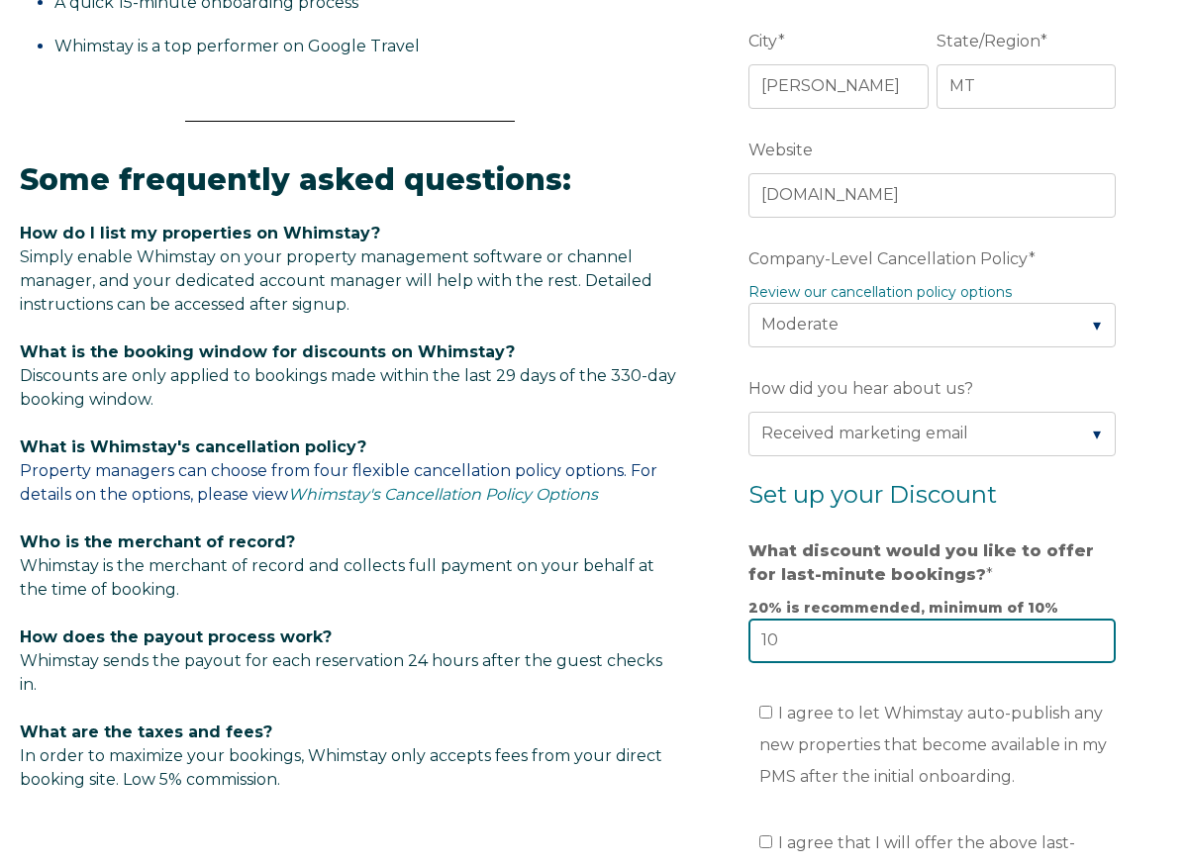
click at [845, 619] on input "10" at bounding box center [931, 641] width 367 height 44
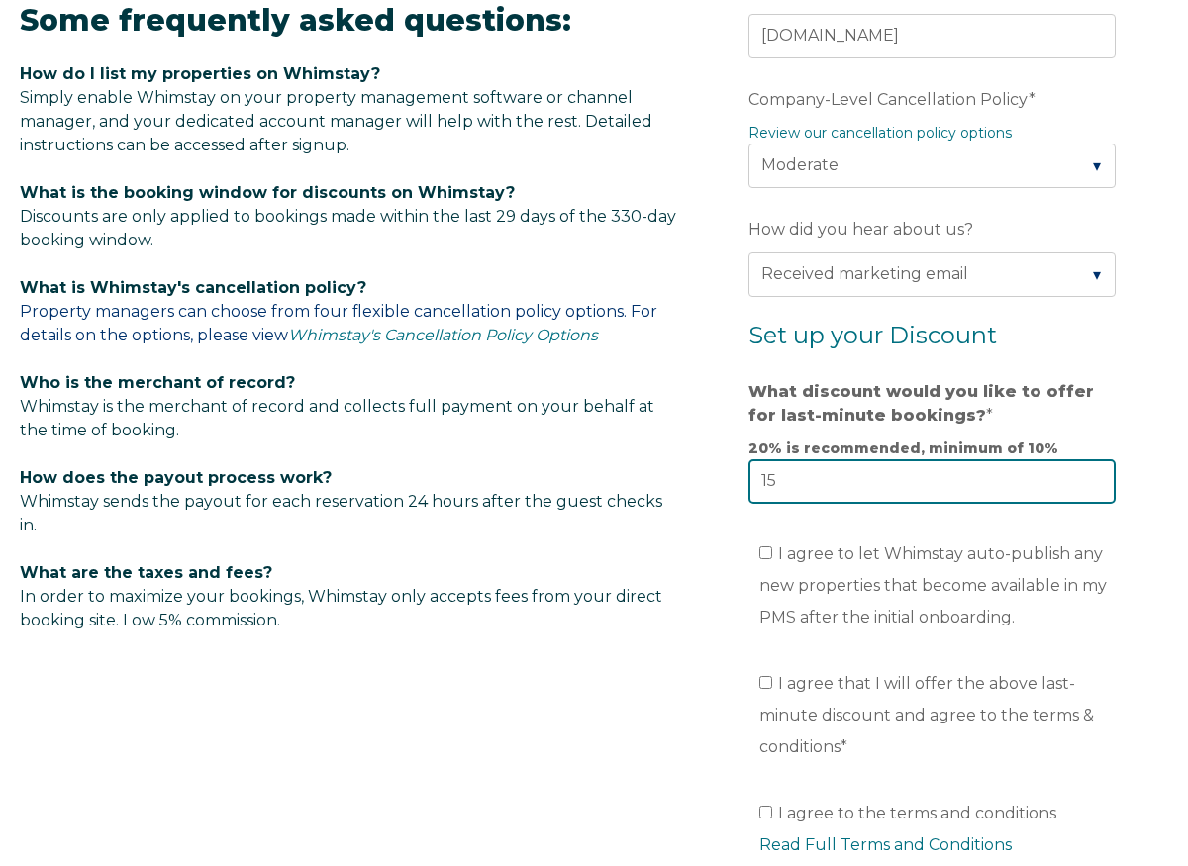
scroll to position [1031, 0]
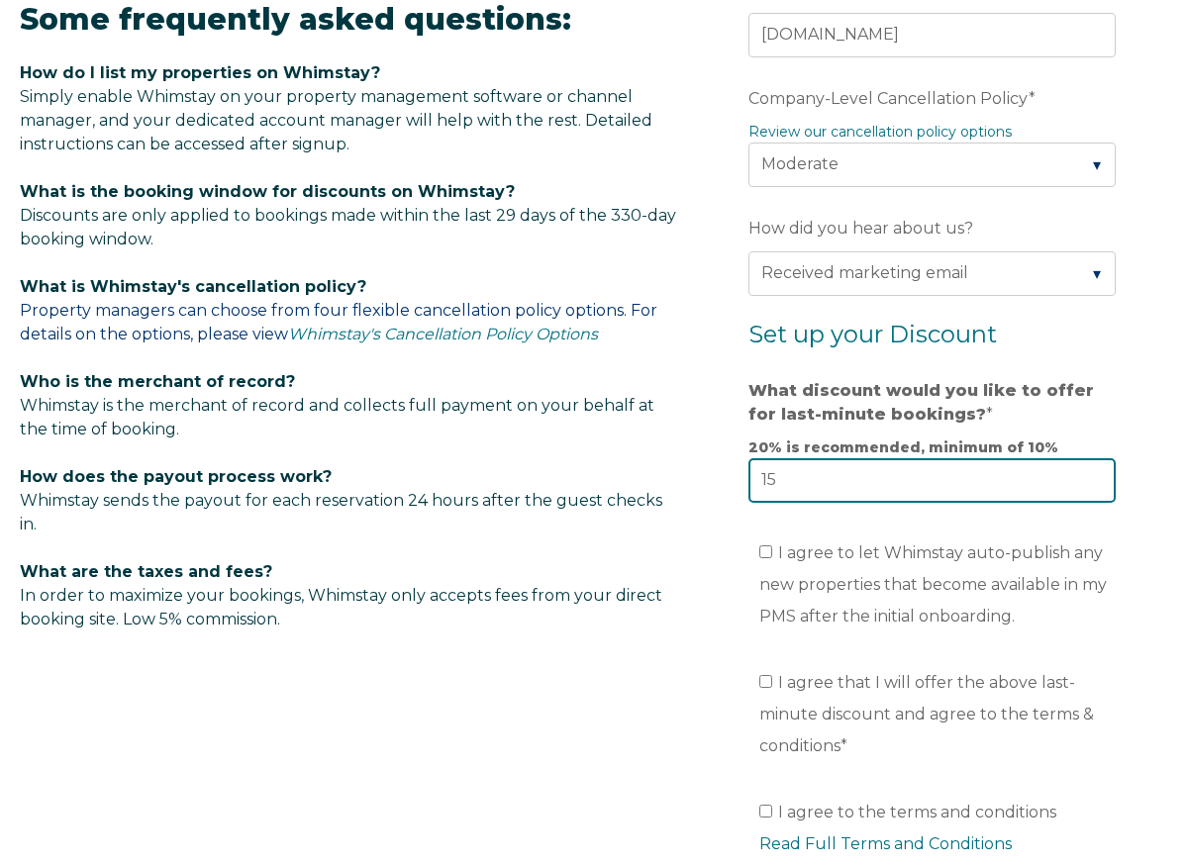
type input "15"
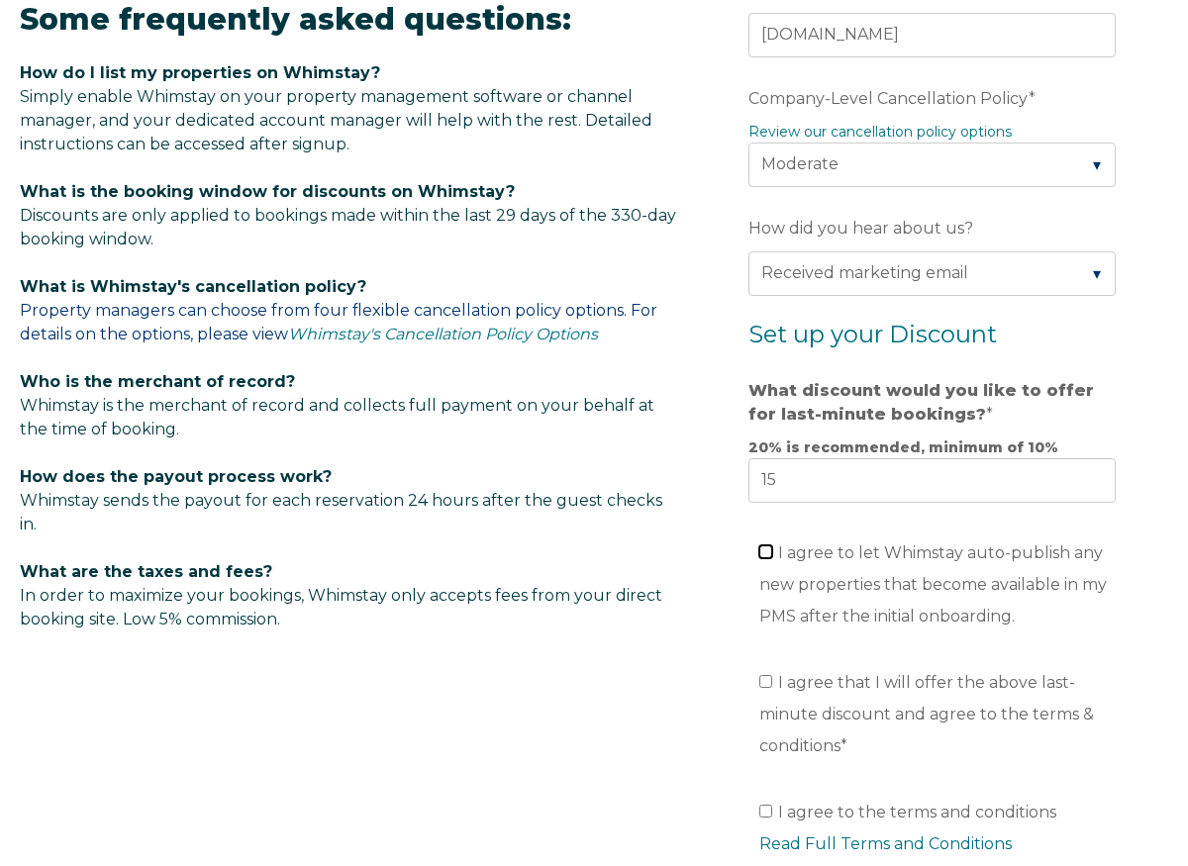
click at [764, 545] on input "I agree to let Whimstay auto-publish any new properties that become available i…" at bounding box center [765, 551] width 13 height 13
checkbox input "true"
click at [771, 675] on input "I agree that I will offer the above last-minute discount and agree to the terms…" at bounding box center [765, 681] width 13 height 13
checkbox input "true"
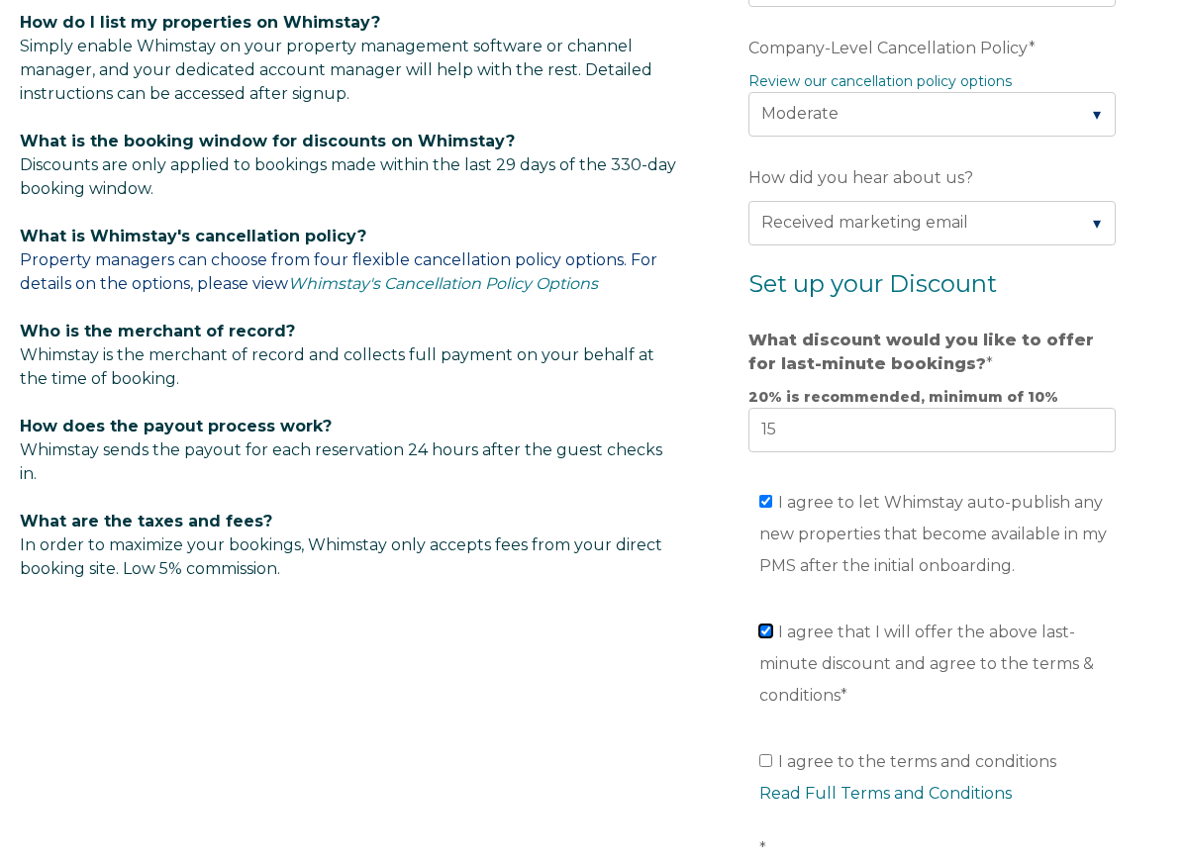
scroll to position [1091, 0]
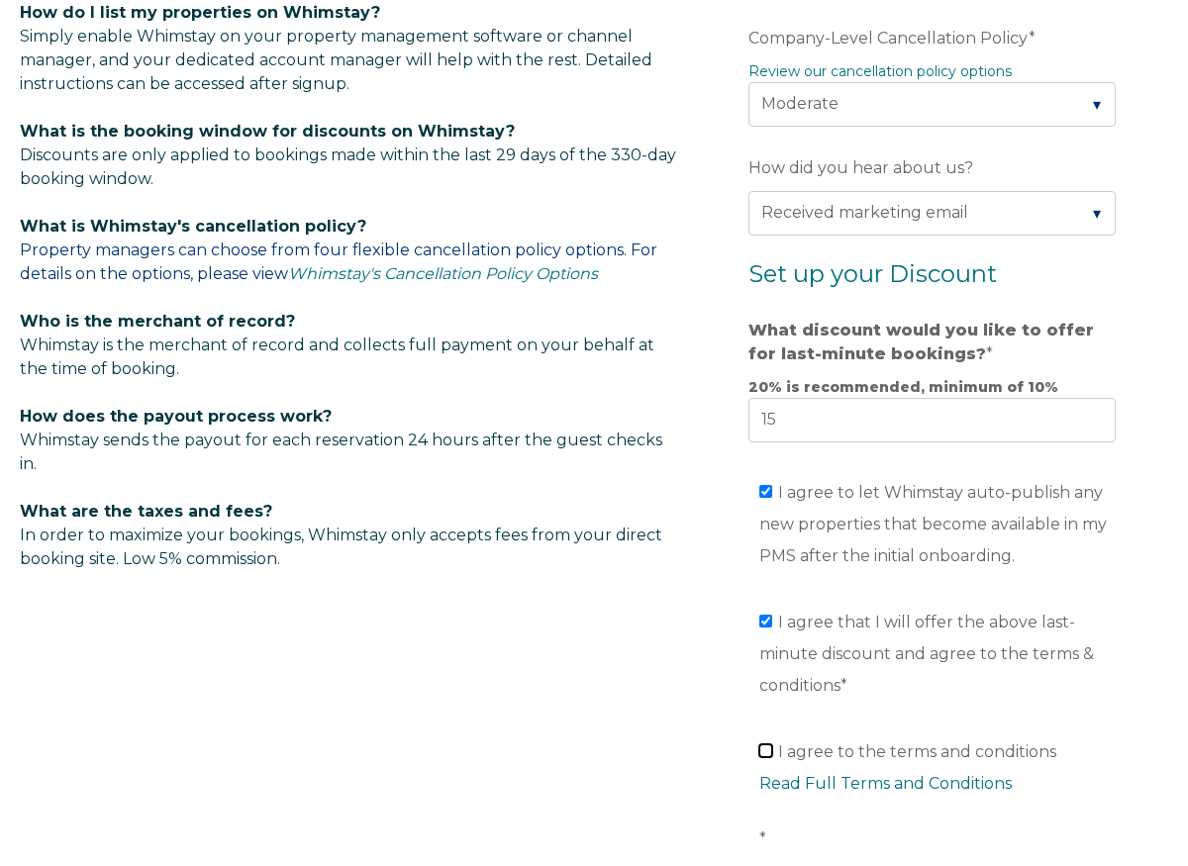
click at [766, 744] on input "I agree to the terms and conditions Read Full Terms and Conditions *" at bounding box center [765, 750] width 13 height 13
checkbox input "true"
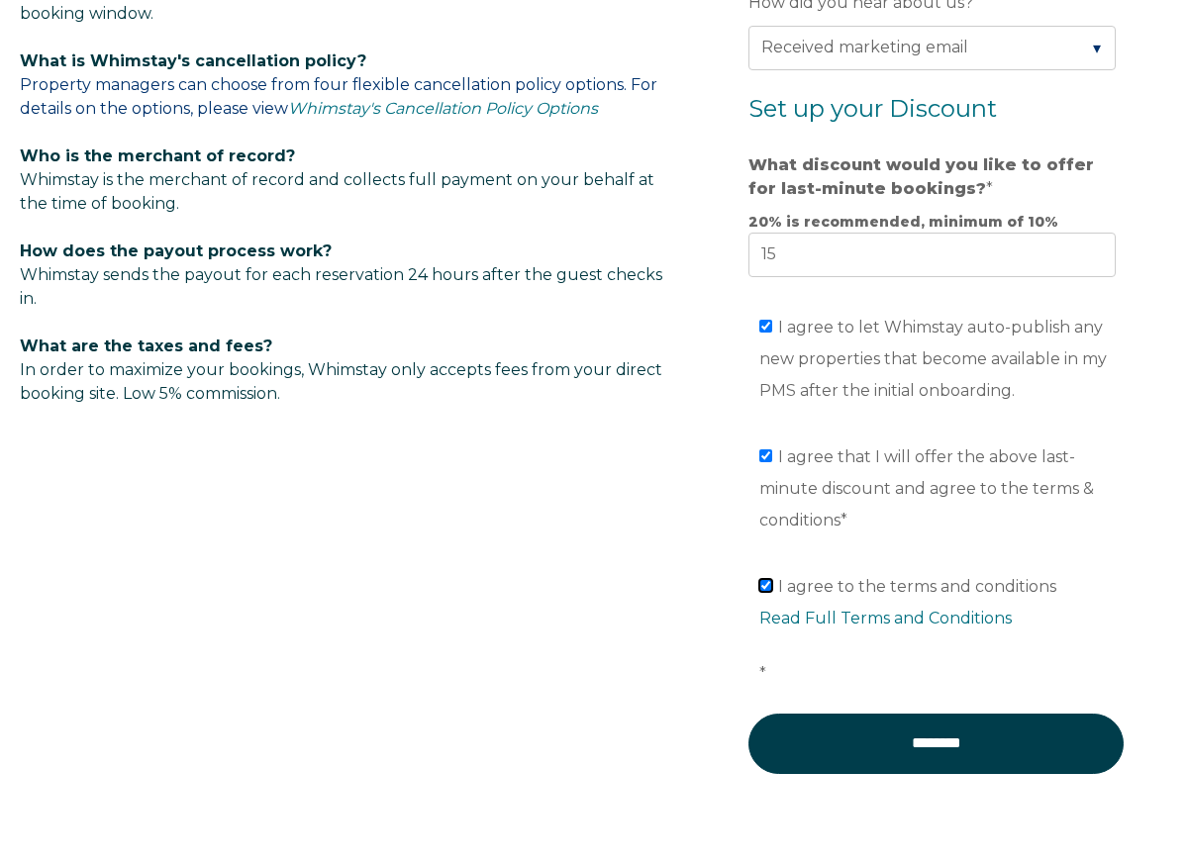
scroll to position [1260, 0]
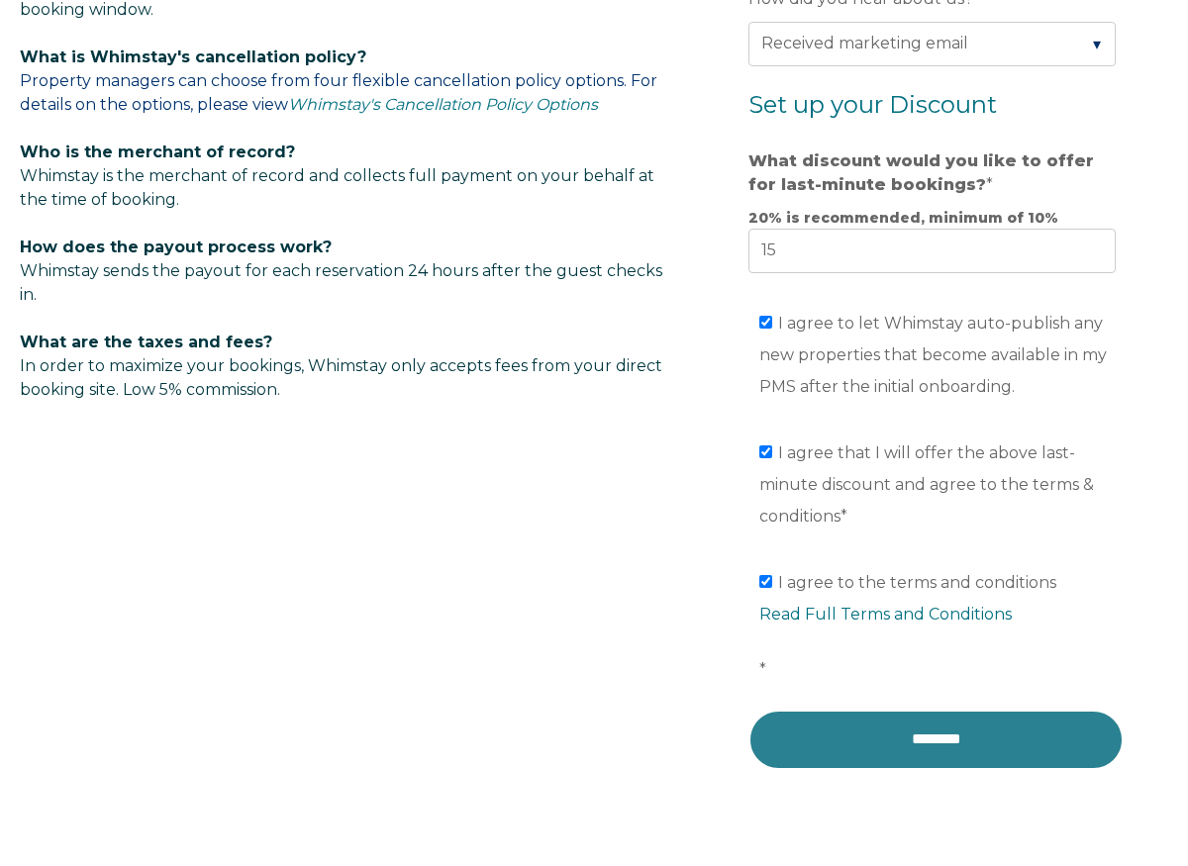
click at [885, 712] on input "********" at bounding box center [935, 739] width 375 height 59
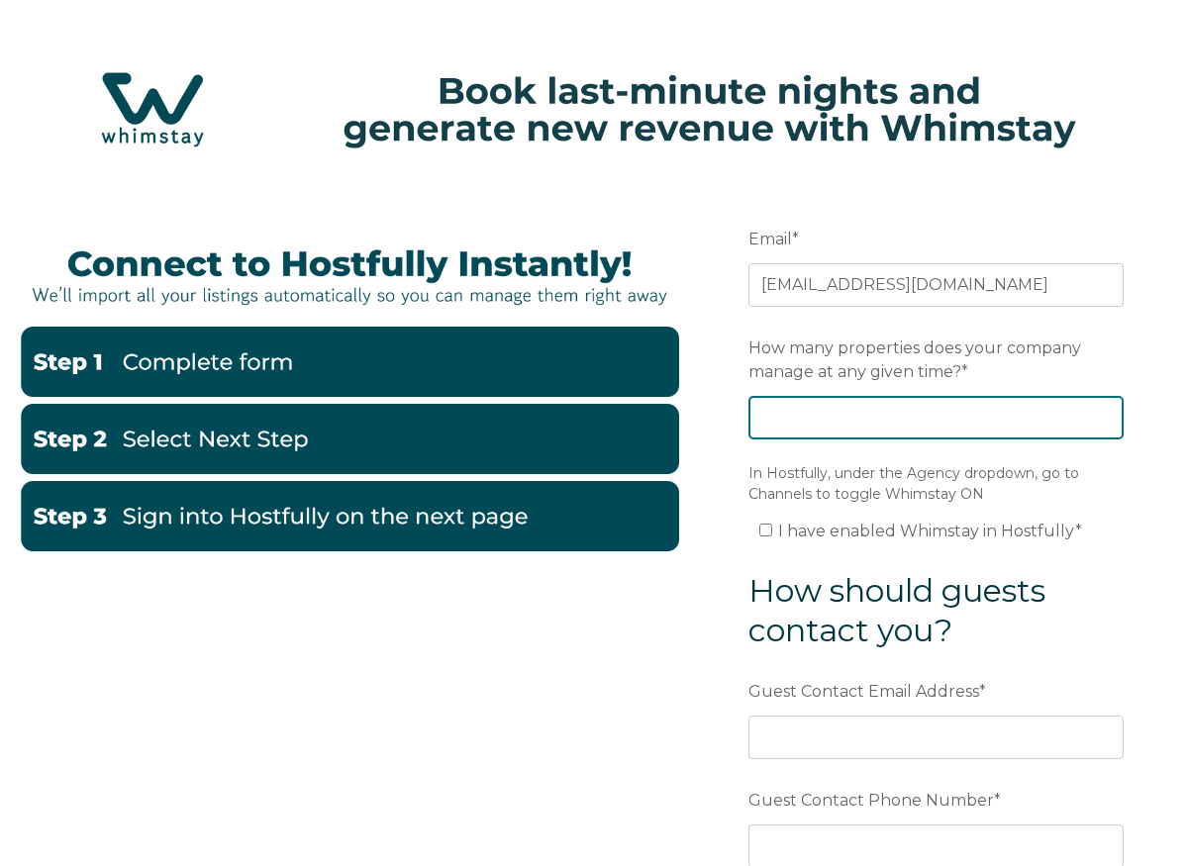
click at [949, 430] on input "How many properties does your company manage at any given time? *" at bounding box center [935, 418] width 375 height 44
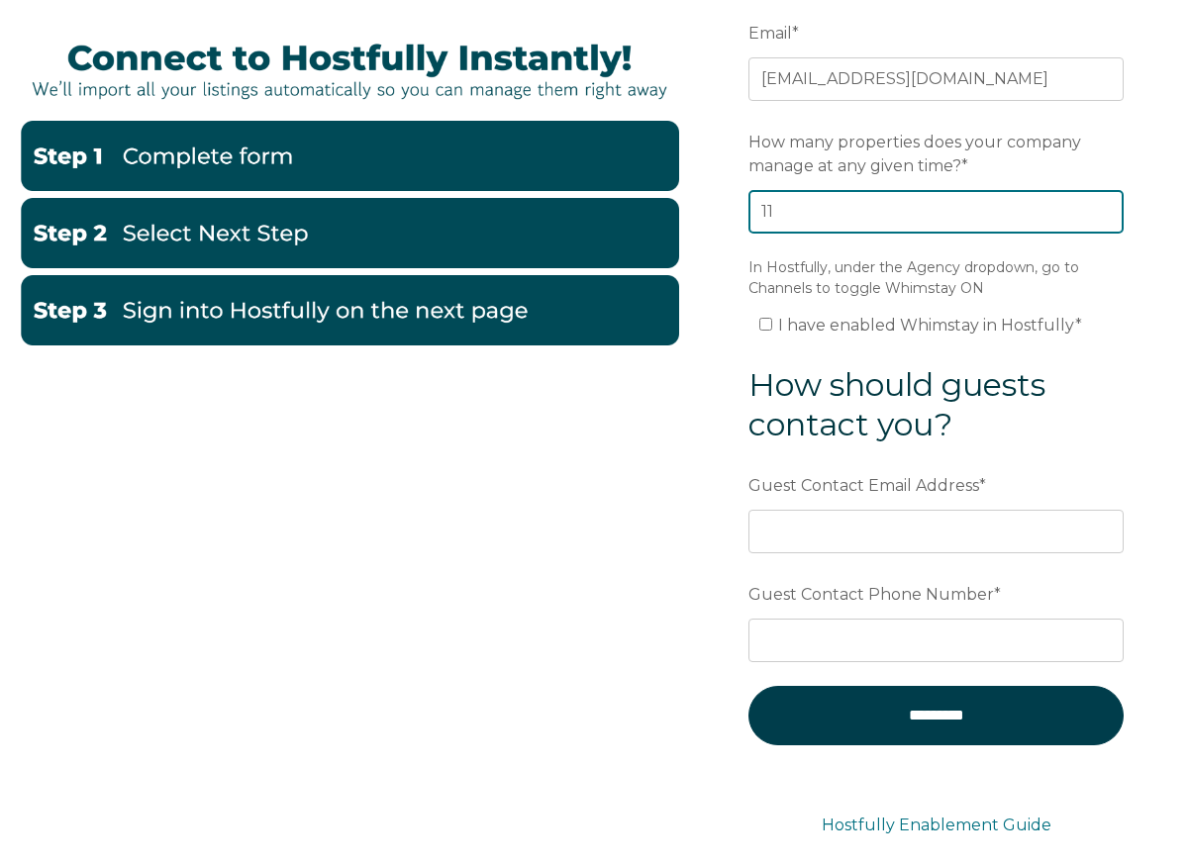
scroll to position [208, 0]
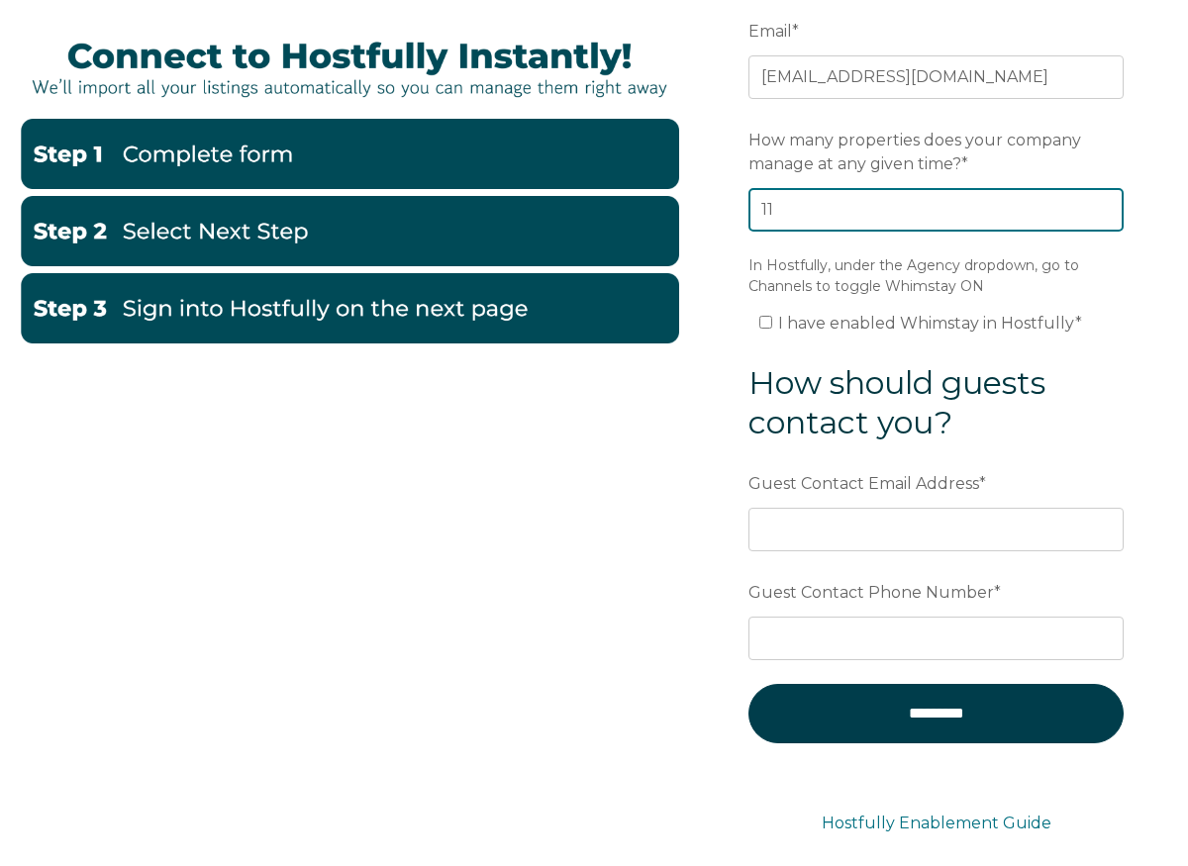
type input "11"
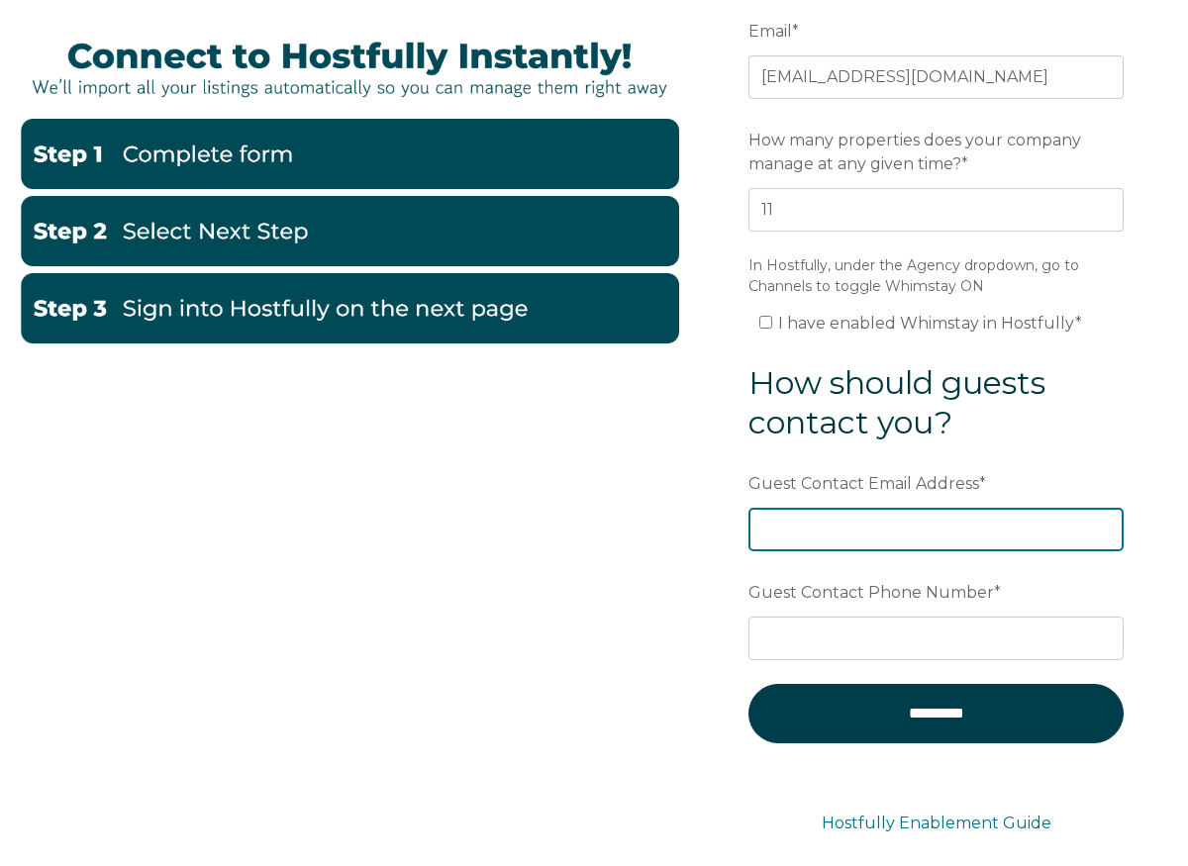
click at [779, 517] on input "Guest Contact Email Address *" at bounding box center [935, 530] width 375 height 44
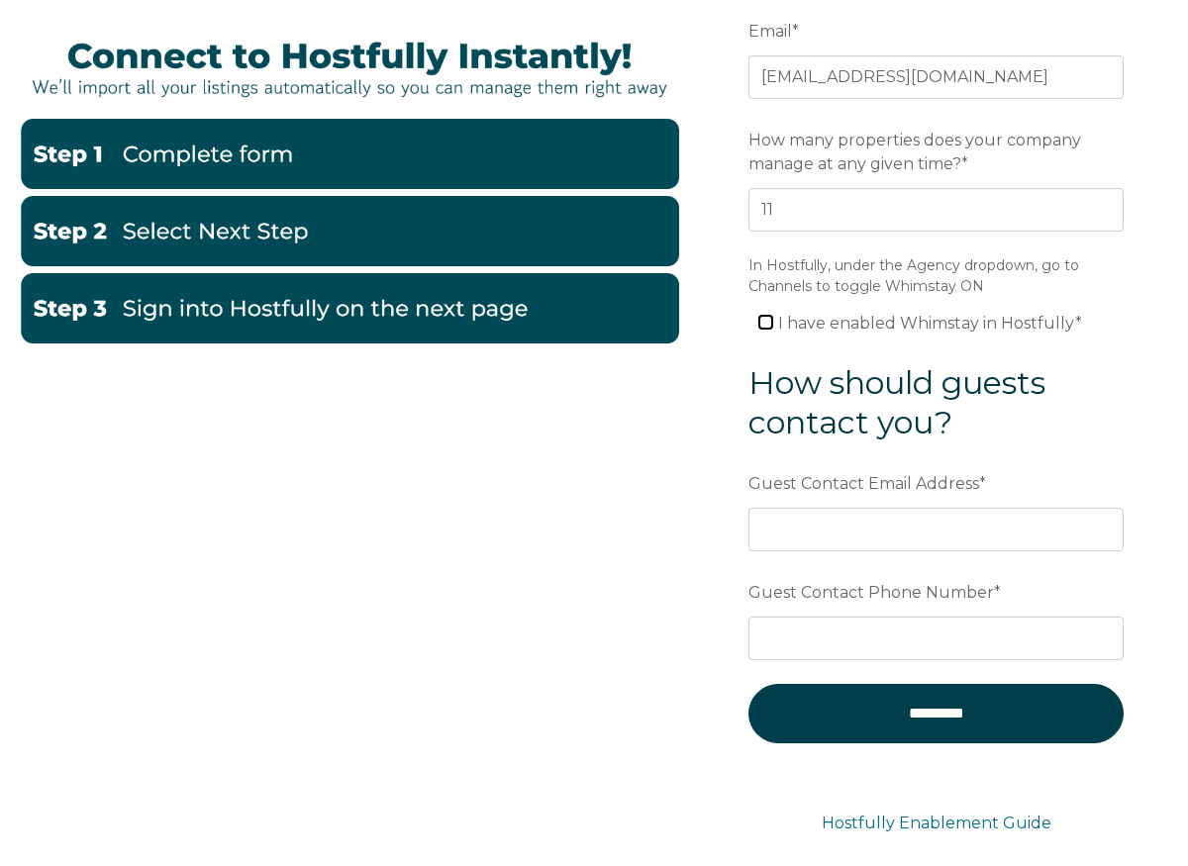
click at [764, 323] on input "I have enabled Whimstay in Hostfully *" at bounding box center [765, 322] width 13 height 13
checkbox input "true"
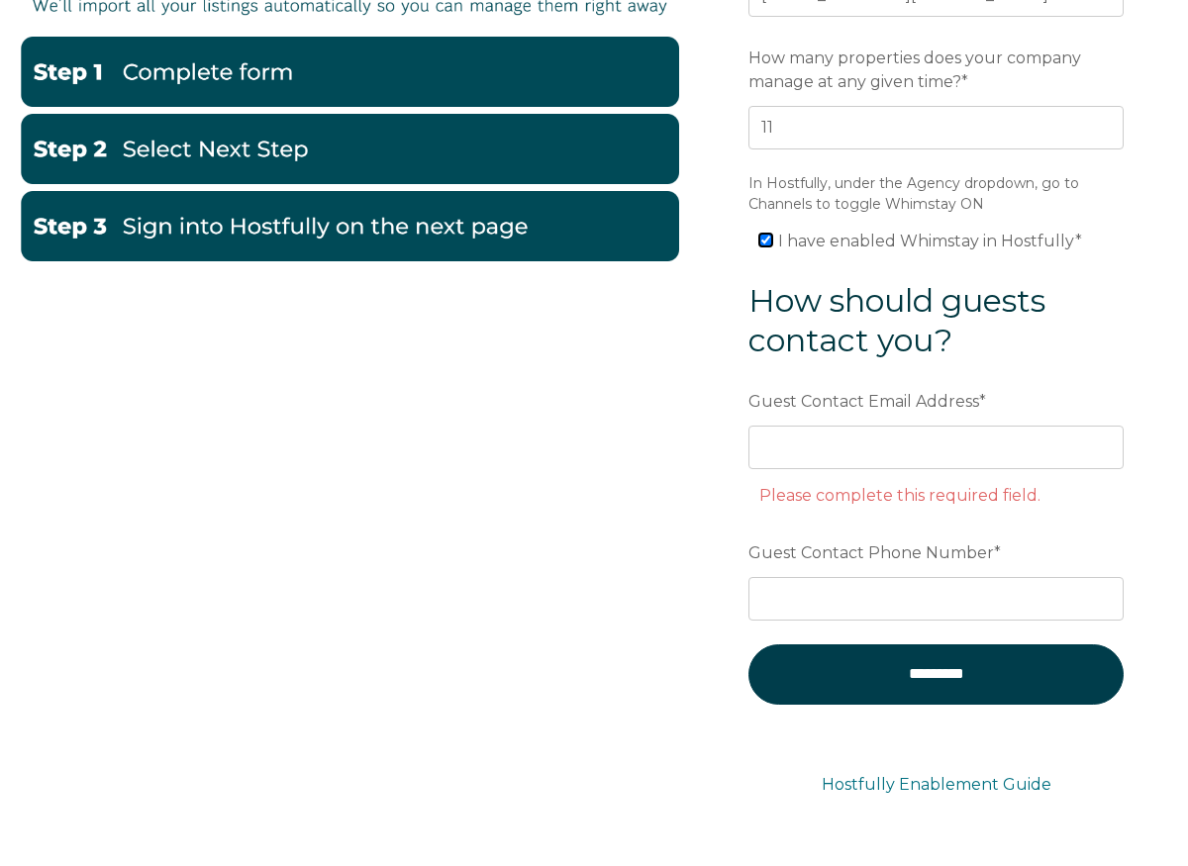
scroll to position [288, 0]
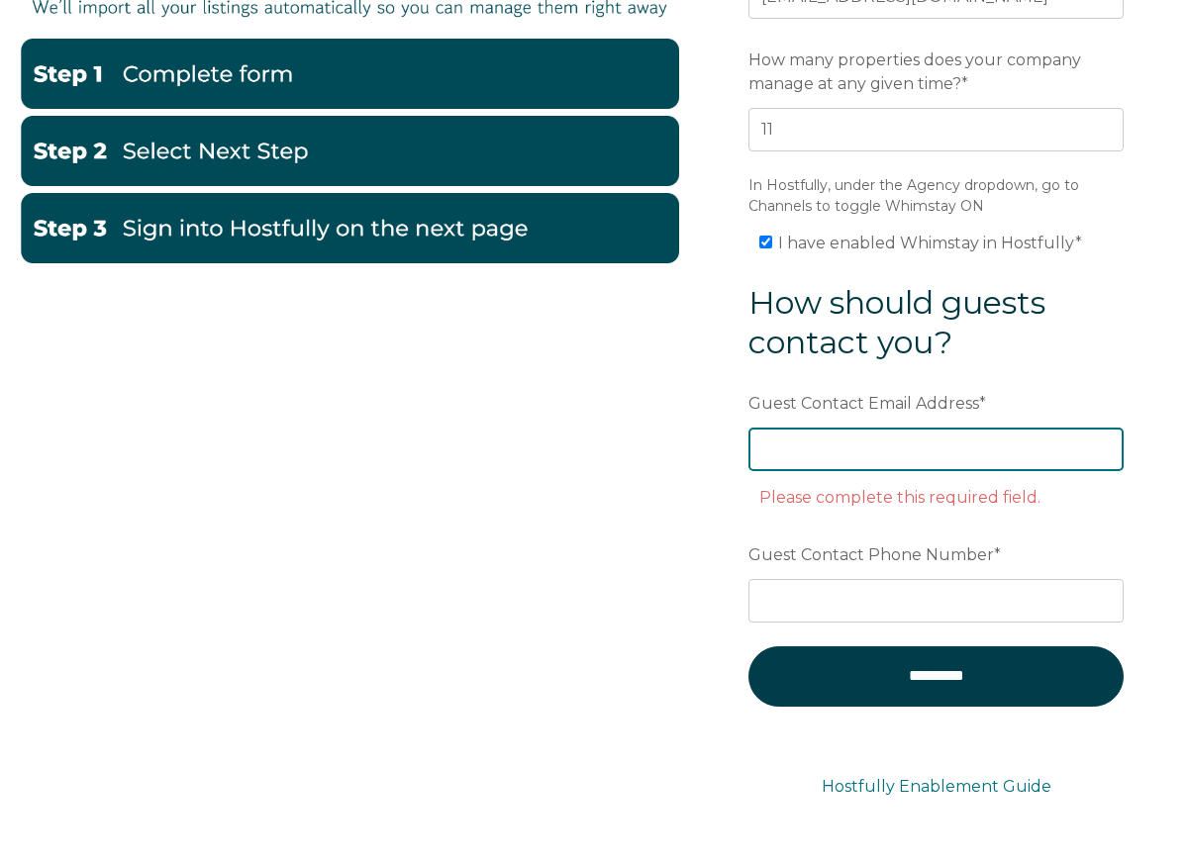
click at [968, 461] on input "Guest Contact Email Address *" at bounding box center [935, 450] width 375 height 44
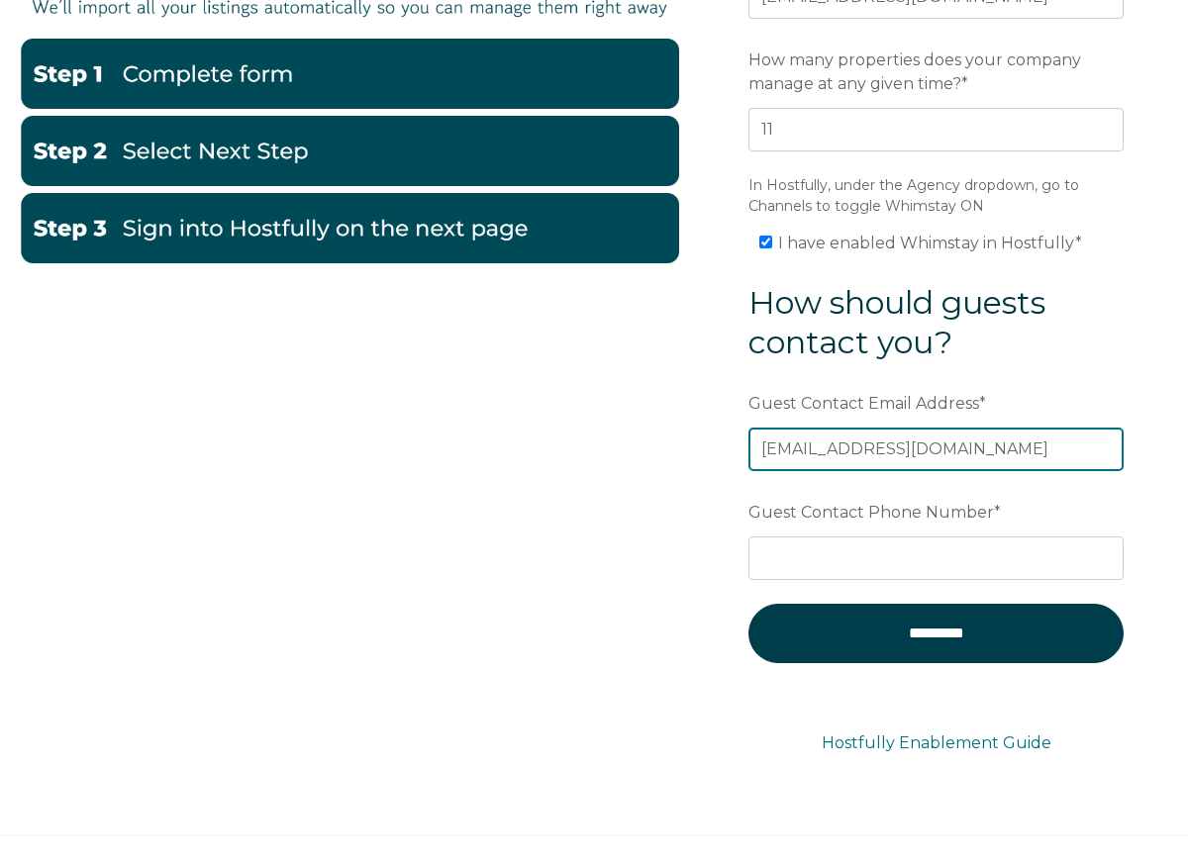
type input "[EMAIL_ADDRESS][DOMAIN_NAME]"
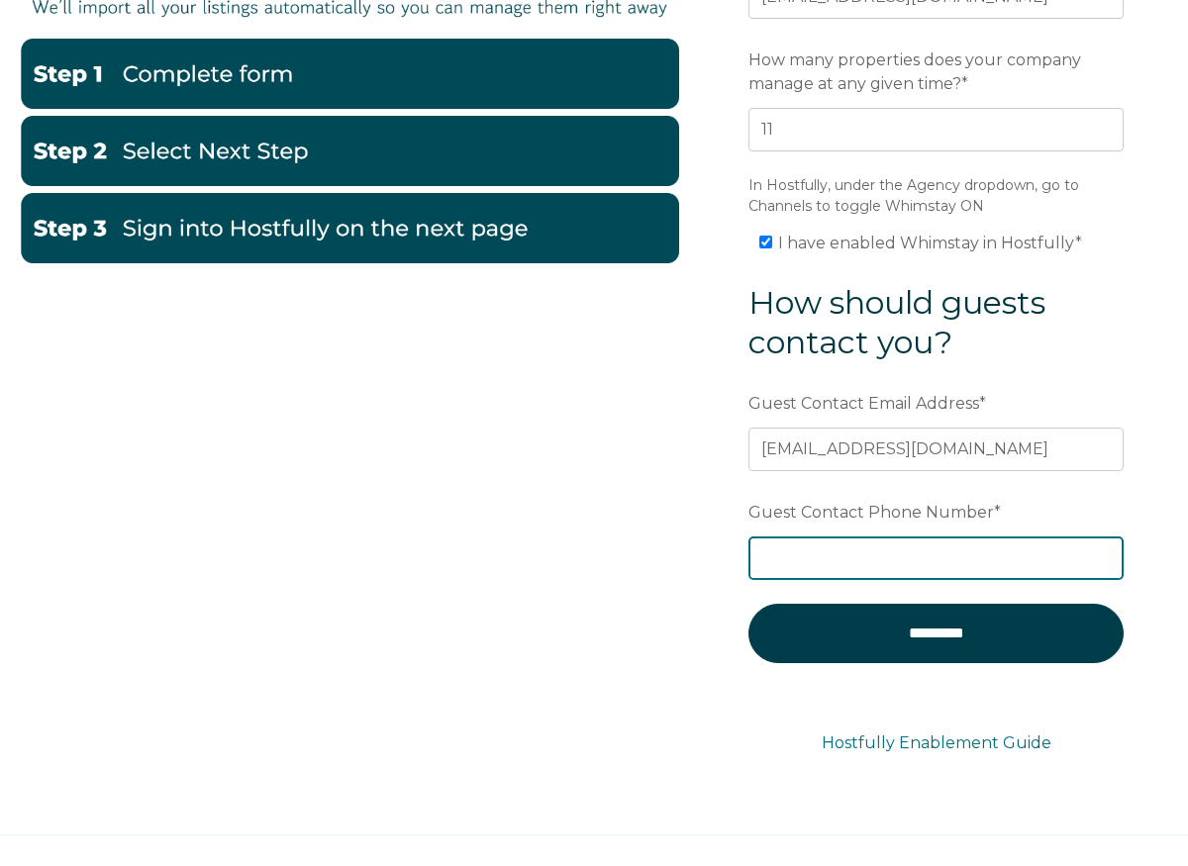
click at [878, 557] on input "Guest Contact Phone Number *" at bounding box center [935, 559] width 375 height 44
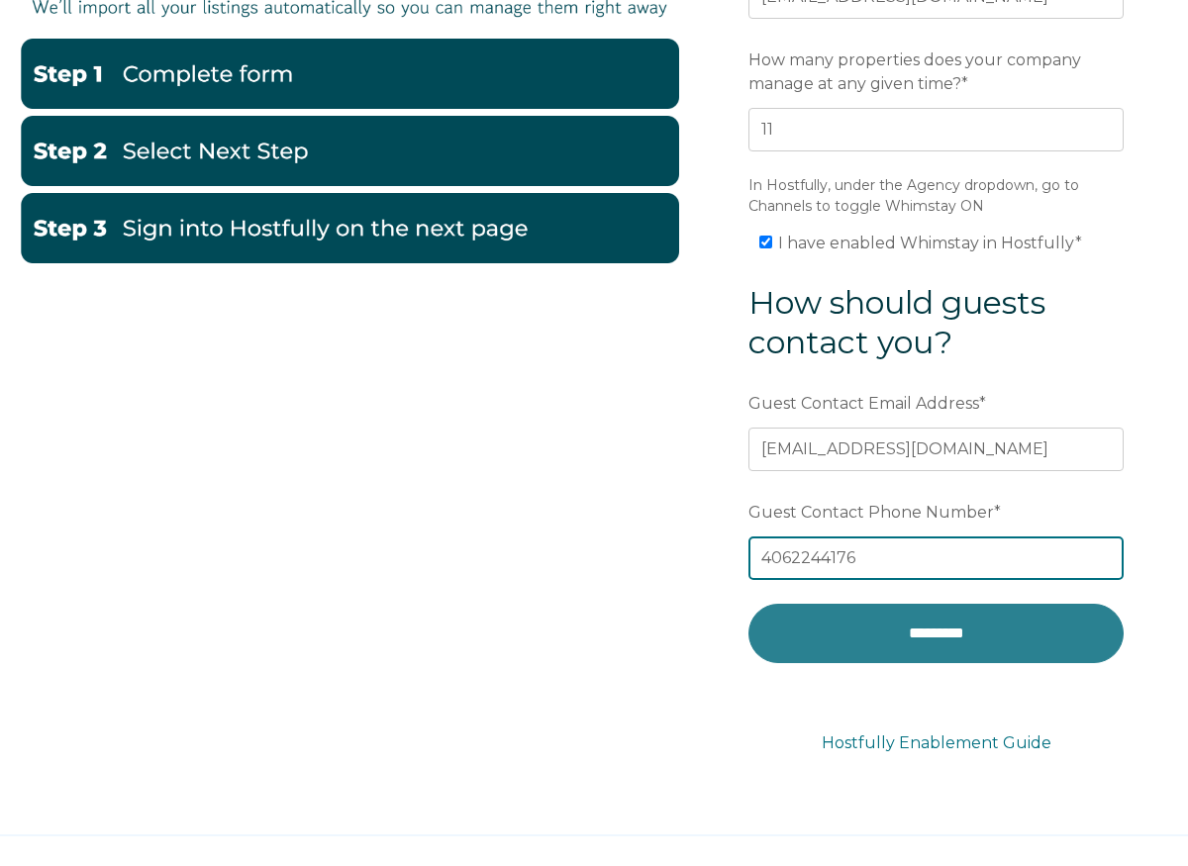
type input "4062244176"
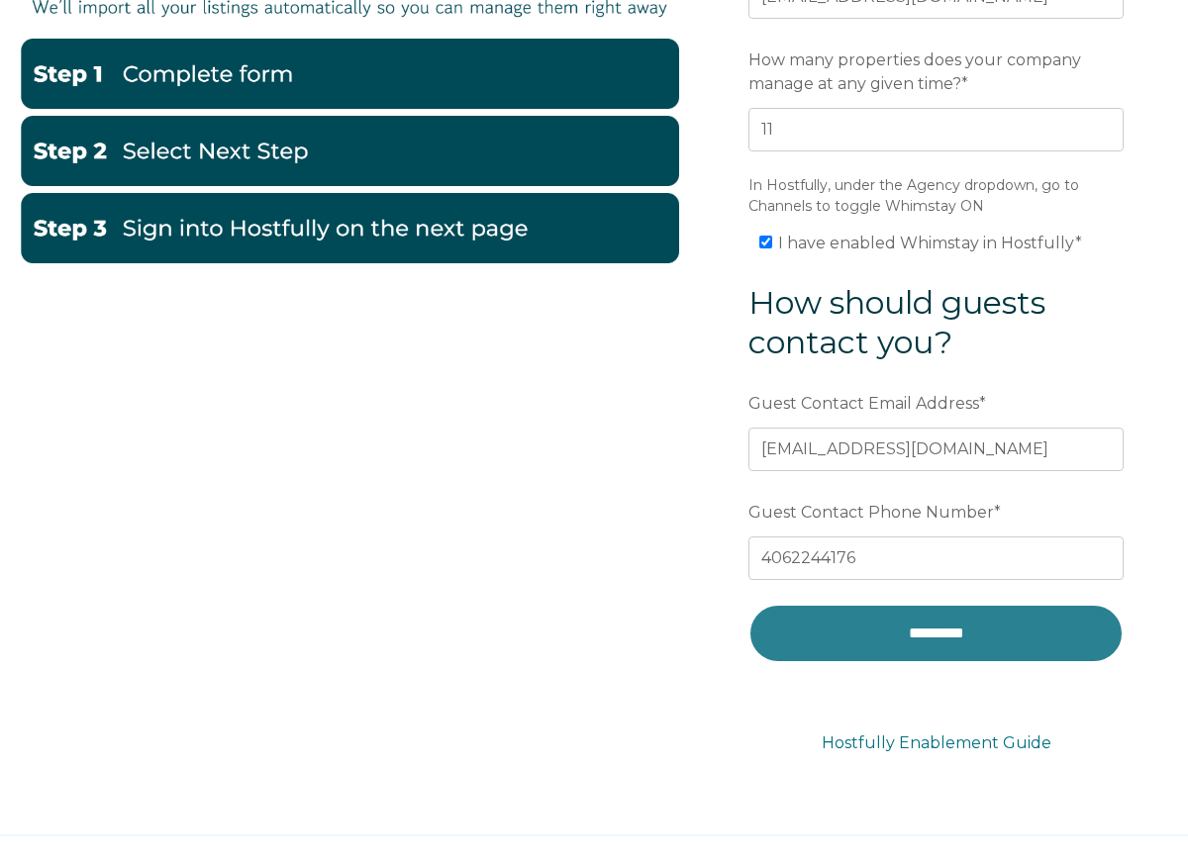
click at [895, 648] on input "*********" at bounding box center [935, 633] width 375 height 59
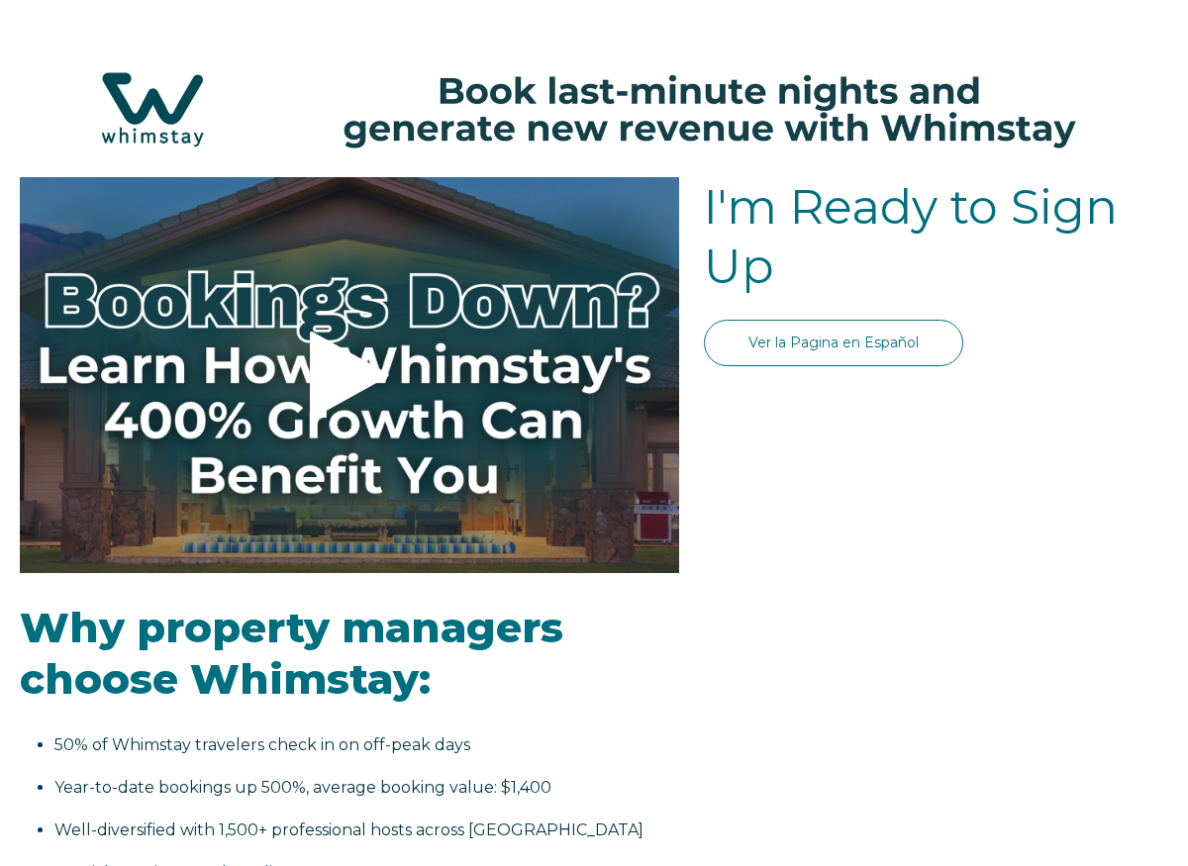
select select "US"
select select "Standard"
